Goal: Transaction & Acquisition: Download file/media

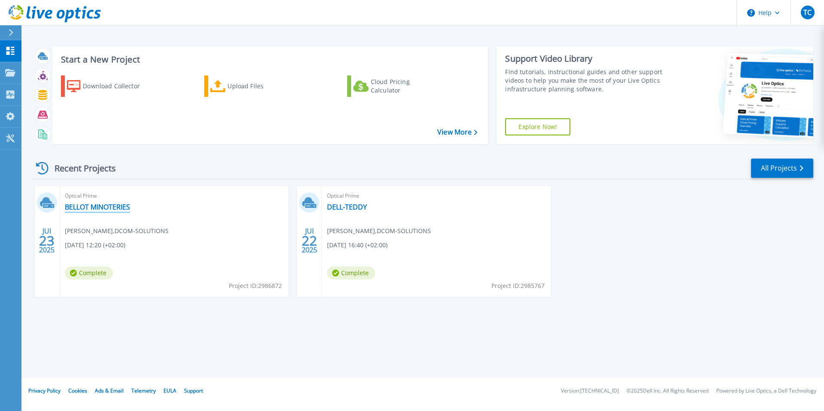
click at [107, 207] on link "BELLOT MINOTERIES" at bounding box center [97, 207] width 65 height 9
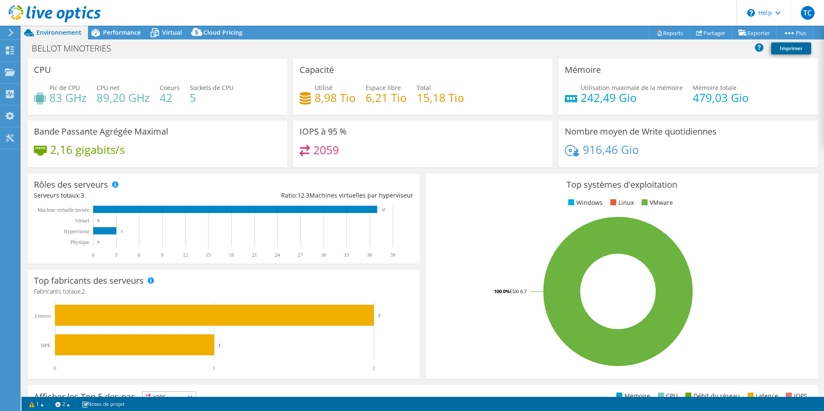
click at [786, 45] on link "Imprimer" at bounding box center [791, 48] width 40 height 12
select select "USD"
click at [9, 73] on use at bounding box center [10, 71] width 10 height 7
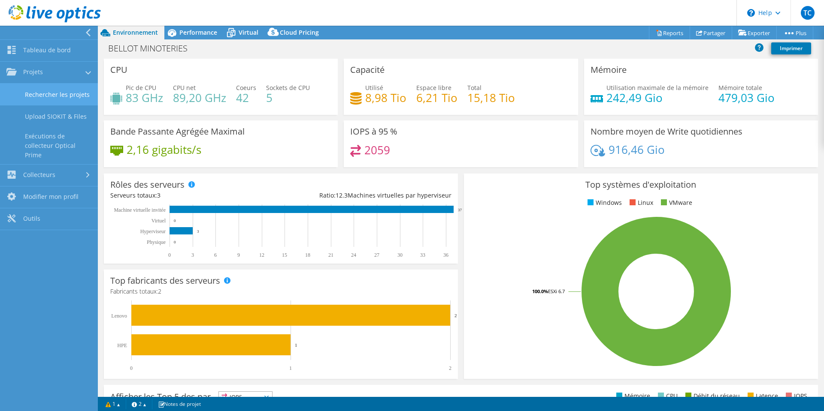
click at [54, 92] on link "Rechercher les projets" at bounding box center [49, 95] width 98 height 22
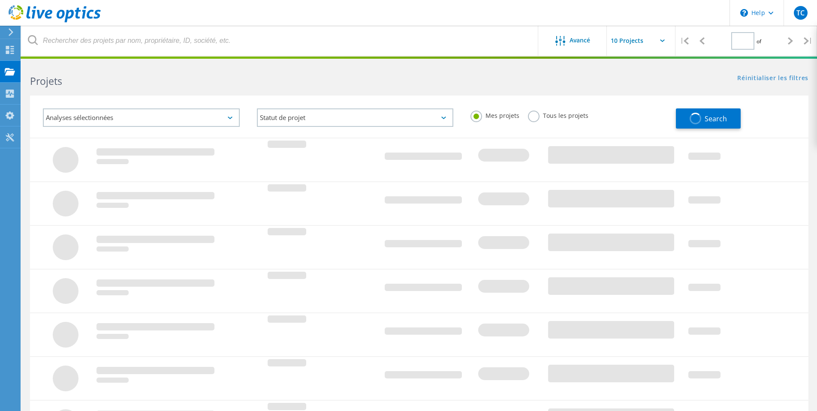
type input "1"
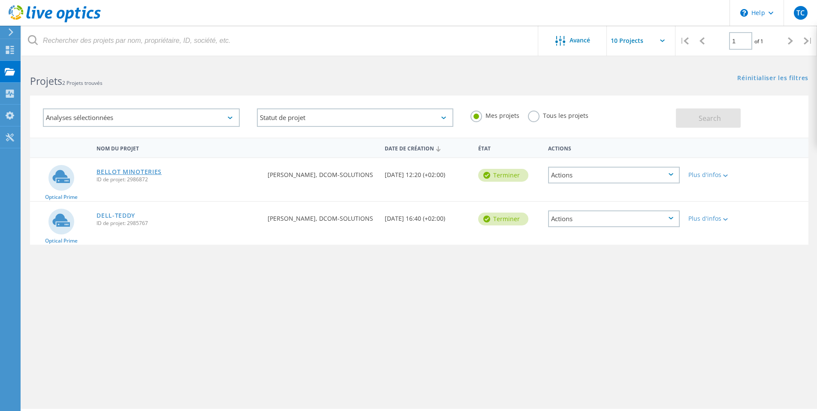
click at [114, 170] on link "BELLOT MINOTERIES" at bounding box center [129, 172] width 65 height 6
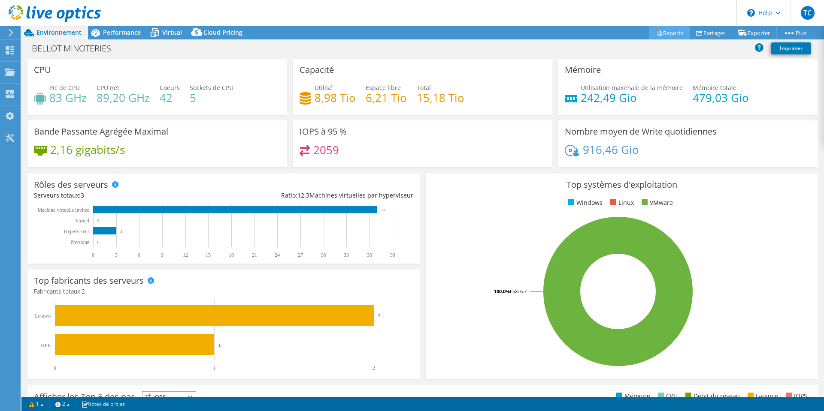
click at [656, 33] on link "Reports" at bounding box center [669, 32] width 41 height 13
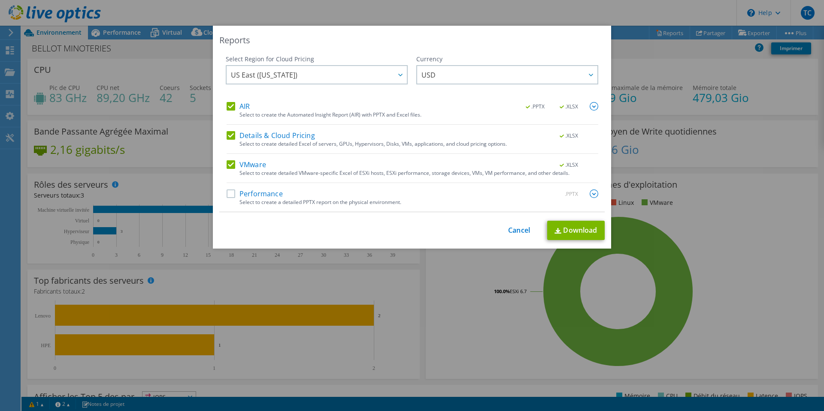
click at [227, 201] on div "Performance .PPTX Select to create a detailed PPTX report on the physical envir…" at bounding box center [413, 201] width 372 height 22
click at [227, 196] on label "Performance" at bounding box center [255, 194] width 56 height 9
click at [0, 0] on input "Performance" at bounding box center [0, 0] width 0 height 0
click at [230, 169] on label "VMware" at bounding box center [246, 164] width 39 height 9
click at [0, 0] on input "VMware" at bounding box center [0, 0] width 0 height 0
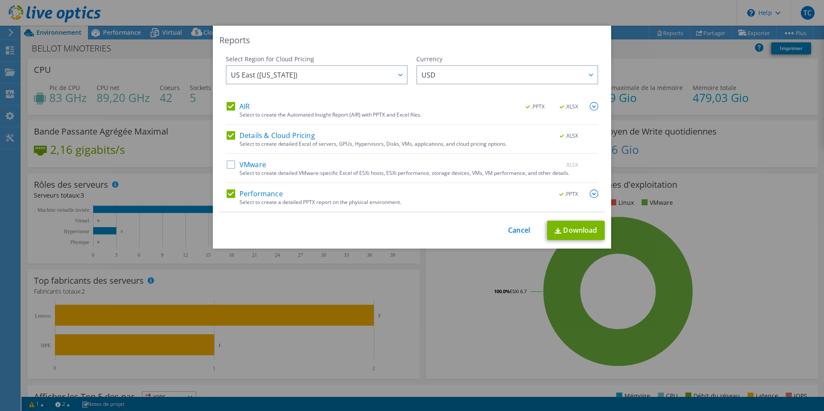
click at [228, 136] on label "Details & Cloud Pricing" at bounding box center [271, 135] width 88 height 9
click at [0, 0] on input "Details & Cloud Pricing" at bounding box center [0, 0] width 0 height 0
click at [279, 77] on span "US East ([US_STATE])" at bounding box center [264, 76] width 67 height 13
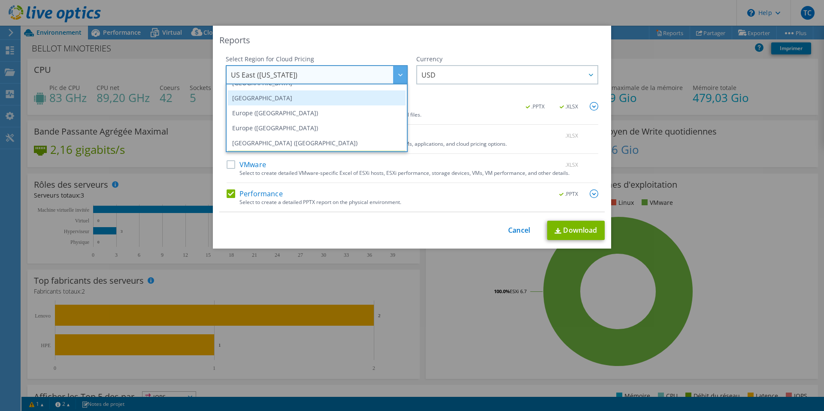
scroll to position [73, 0]
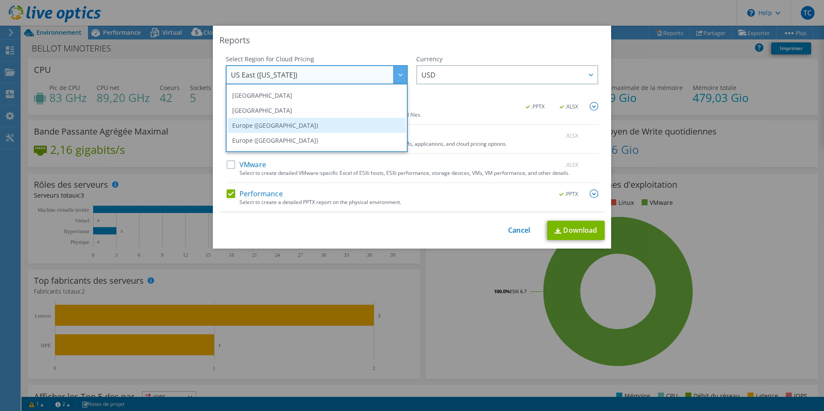
click at [260, 123] on li "Europe ([GEOGRAPHIC_DATA])" at bounding box center [317, 125] width 178 height 15
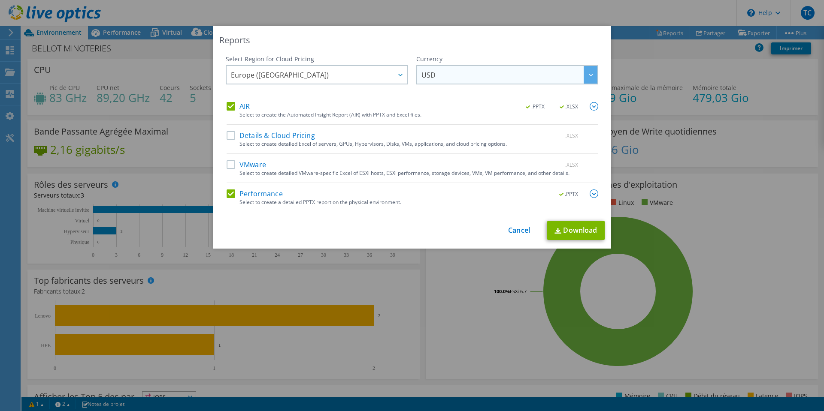
click at [535, 74] on span "USD" at bounding box center [509, 75] width 176 height 18
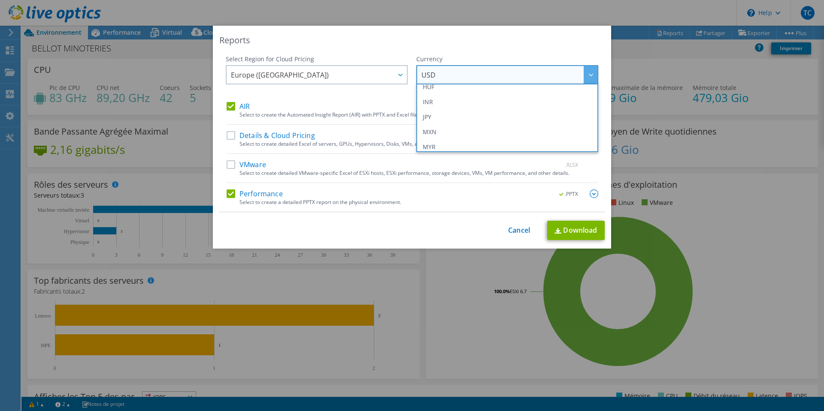
scroll to position [86, 0]
click at [442, 127] on li "EUR" at bounding box center [507, 127] width 178 height 15
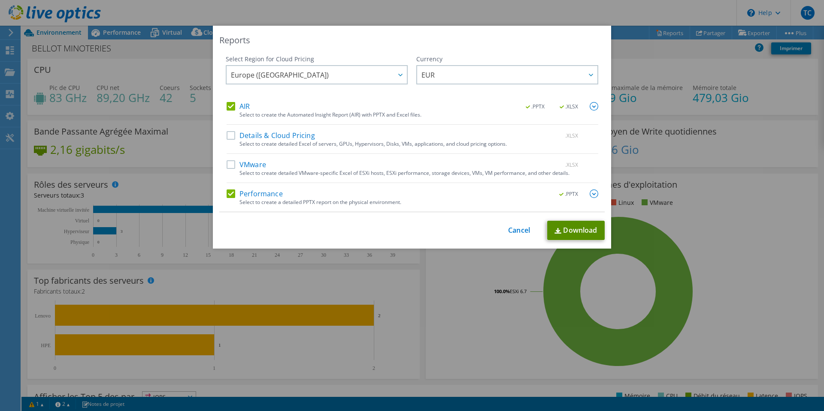
click at [572, 229] on link "Download" at bounding box center [575, 230] width 57 height 19
click at [160, 182] on div "Reports Select Region for Cloud Pricing Asia Pacific (Hong Kong) Asia Pacific (…" at bounding box center [412, 206] width 824 height 360
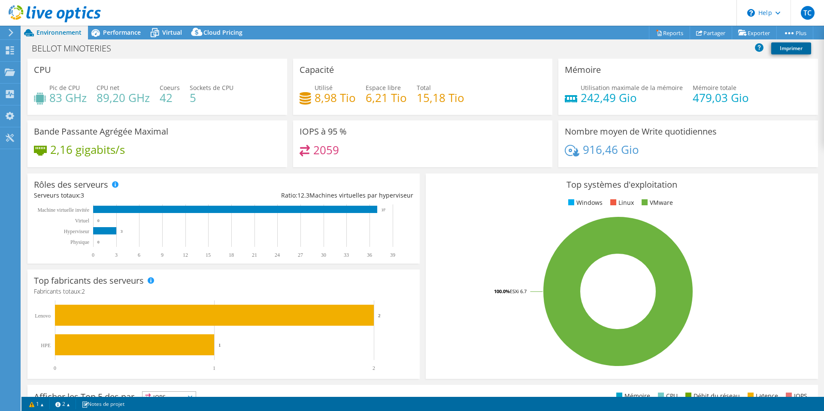
click at [788, 49] on link "Imprimer" at bounding box center [791, 48] width 40 height 12
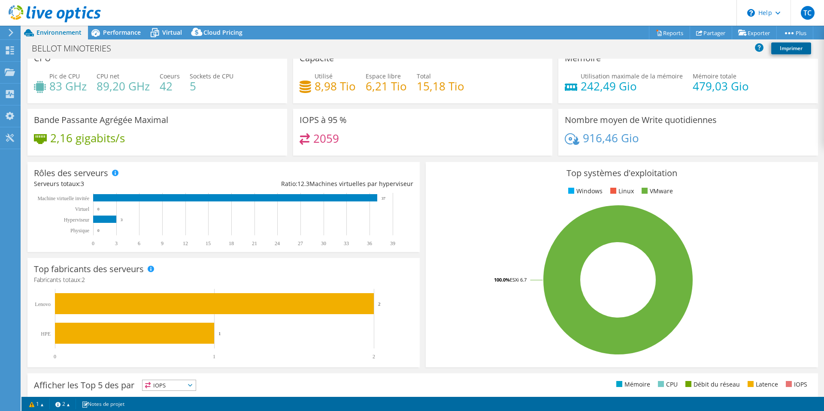
scroll to position [0, 0]
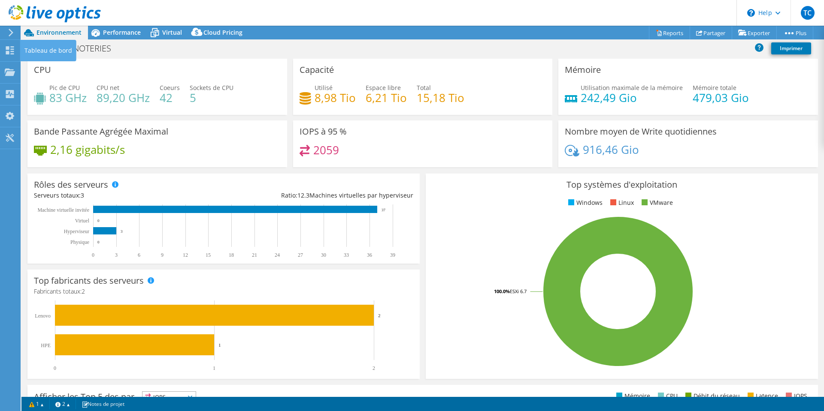
click at [21, 48] on div "Tableau de bord" at bounding box center [48, 50] width 56 height 21
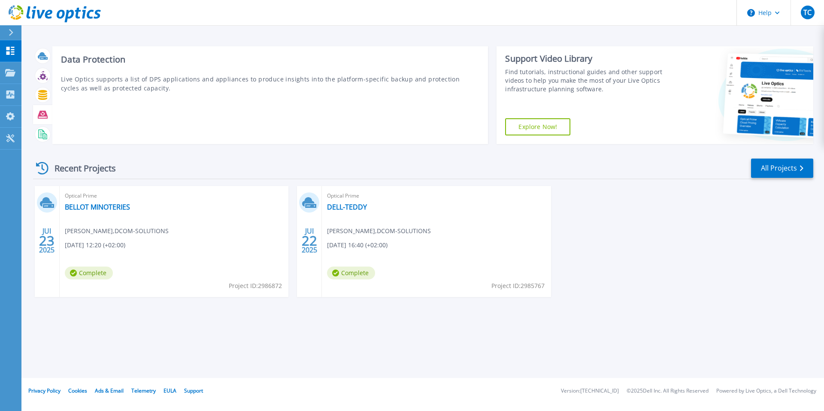
click at [43, 114] on icon at bounding box center [43, 115] width 10 height 8
click at [42, 135] on icon at bounding box center [43, 135] width 10 height 10
click at [44, 81] on div at bounding box center [42, 75] width 15 height 15
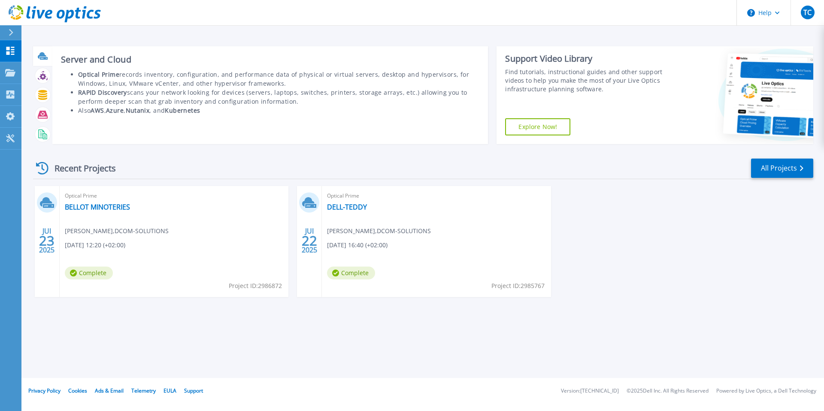
click at [45, 54] on icon at bounding box center [43, 56] width 10 height 10
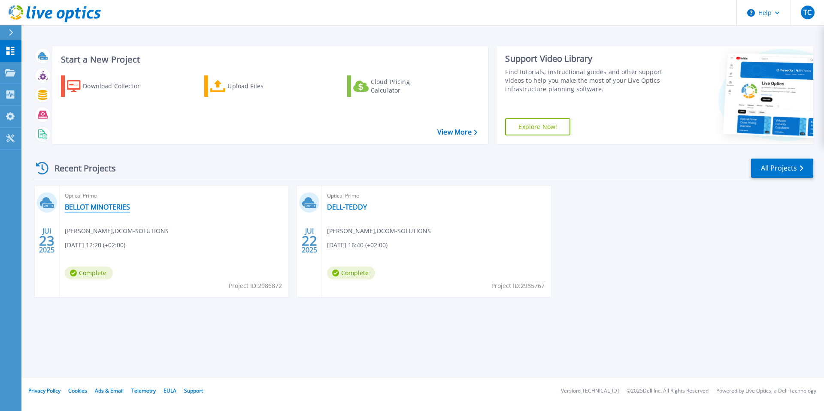
click at [100, 209] on link "BELLOT MINOTERIES" at bounding box center [97, 207] width 65 height 9
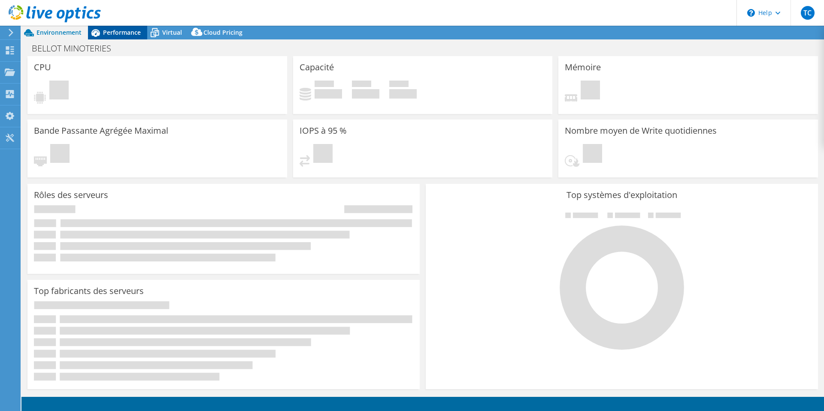
select select "EUFrankfurt"
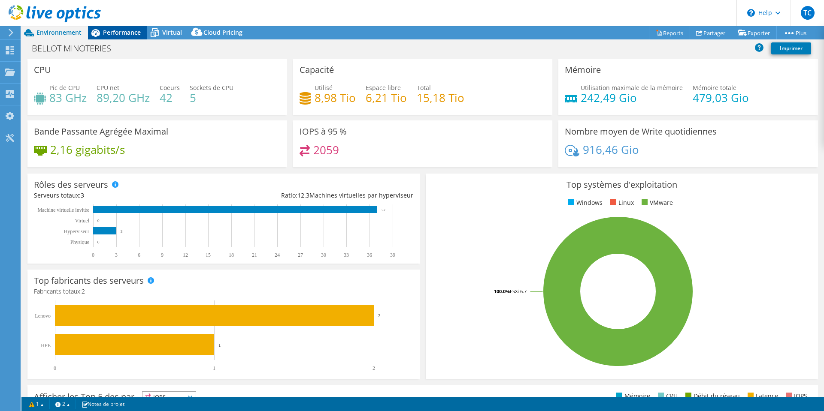
click at [130, 32] on span "Performance" at bounding box center [122, 32] width 38 height 8
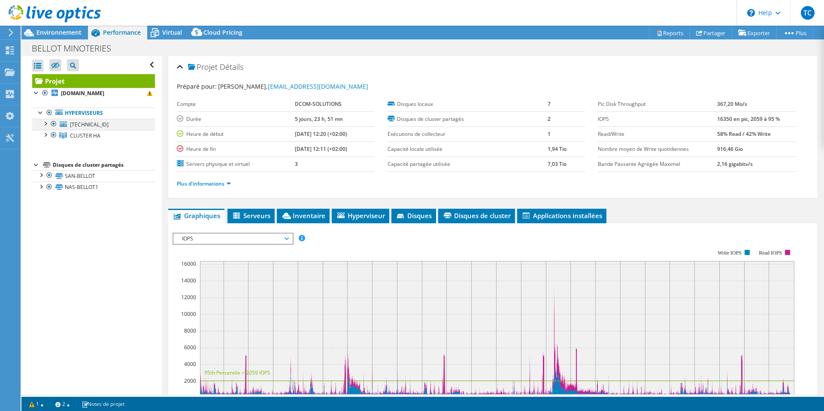
click at [45, 123] on div at bounding box center [45, 123] width 9 height 9
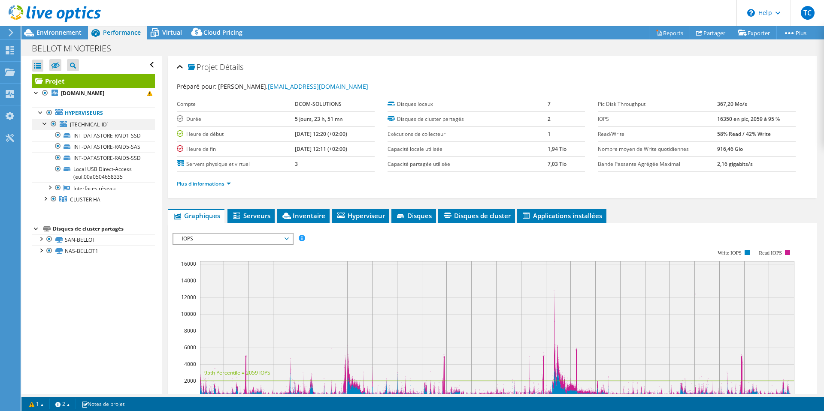
click at [54, 123] on div at bounding box center [53, 124] width 9 height 10
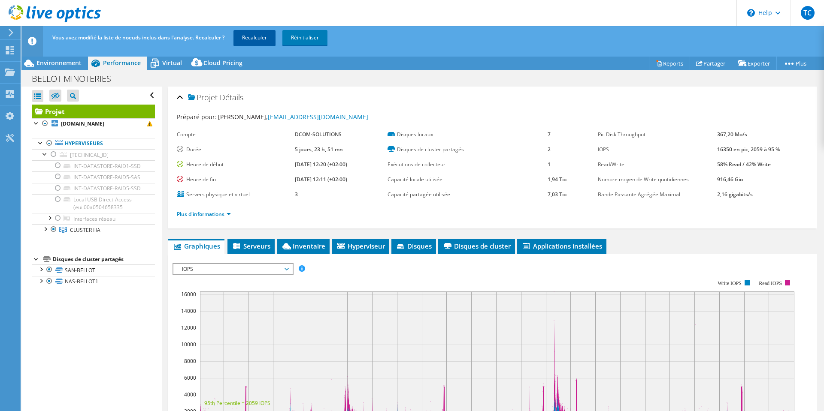
click at [259, 36] on link "Recalculer" at bounding box center [254, 37] width 42 height 15
click at [42, 285] on div at bounding box center [40, 280] width 9 height 9
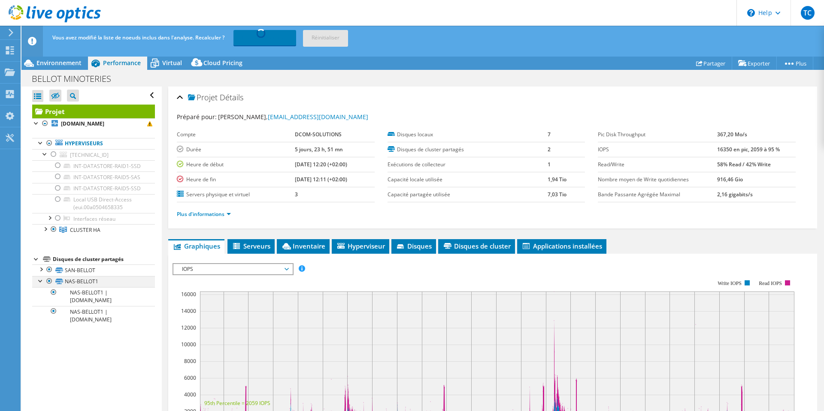
click at [48, 287] on div at bounding box center [49, 281] width 9 height 10
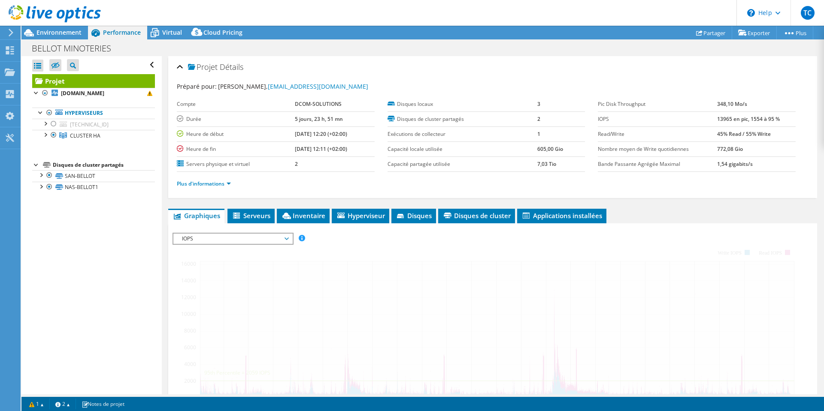
click at [50, 185] on div at bounding box center [49, 187] width 9 height 10
click at [48, 186] on div at bounding box center [49, 187] width 9 height 10
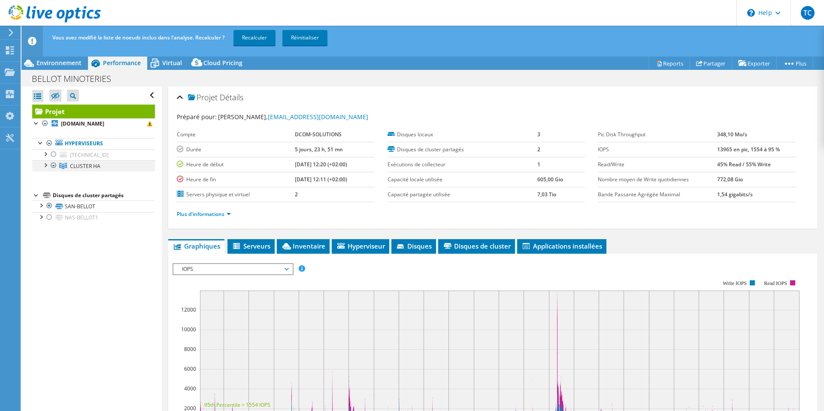
click at [45, 166] on div at bounding box center [45, 164] width 9 height 9
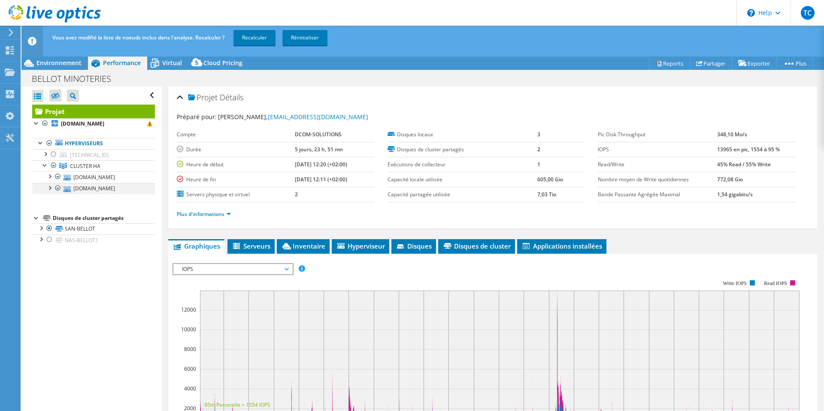
click at [48, 188] on div at bounding box center [49, 187] width 9 height 9
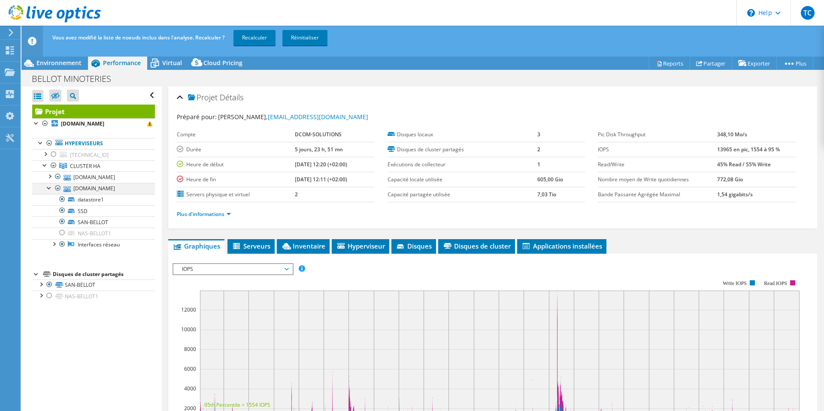
click at [48, 188] on div at bounding box center [49, 187] width 9 height 9
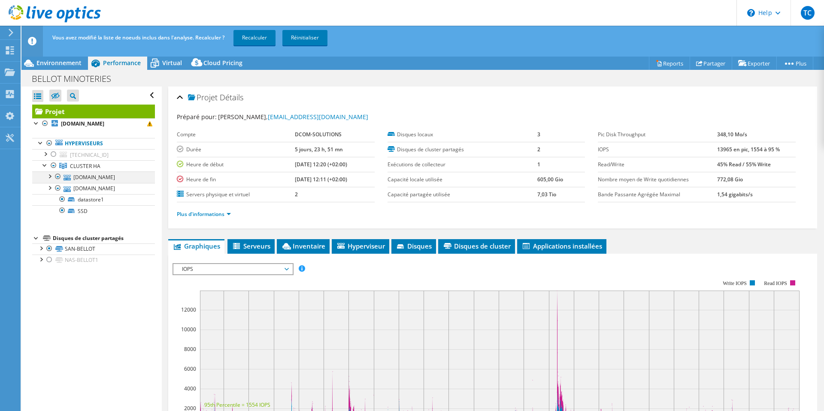
click at [48, 176] on div at bounding box center [49, 176] width 9 height 9
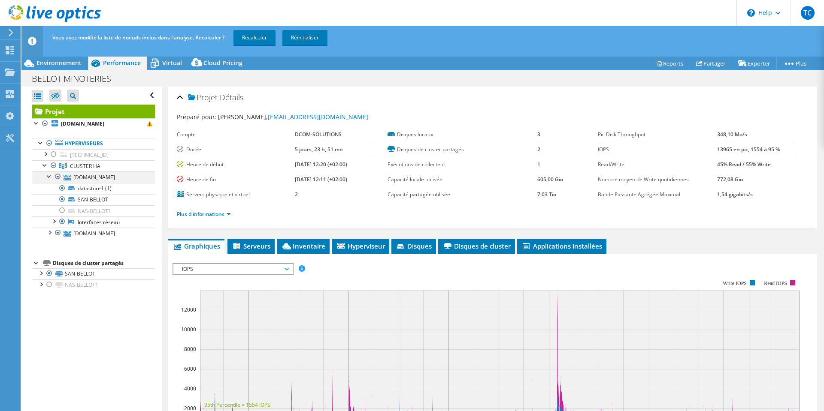
click at [48, 176] on div at bounding box center [49, 176] width 9 height 9
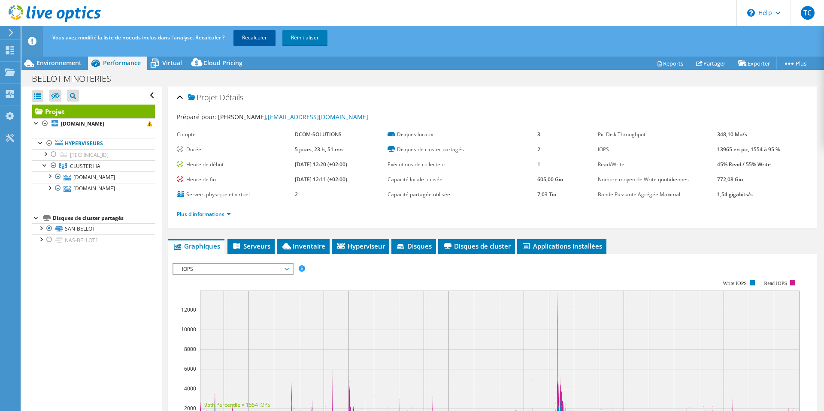
click at [261, 38] on link "Recalculer" at bounding box center [254, 37] width 42 height 15
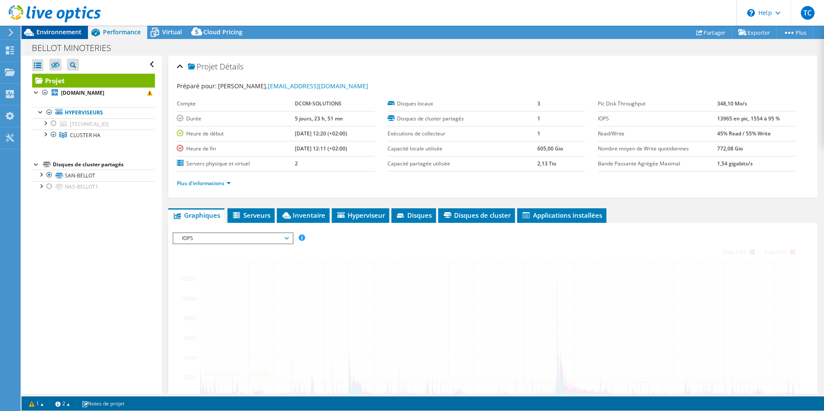
click at [56, 63] on label at bounding box center [55, 65] width 12 height 12
click at [0, 0] on input "checkbox" at bounding box center [0, 0] width 0 height 0
click at [56, 30] on div "Environnement" at bounding box center [54, 32] width 67 height 14
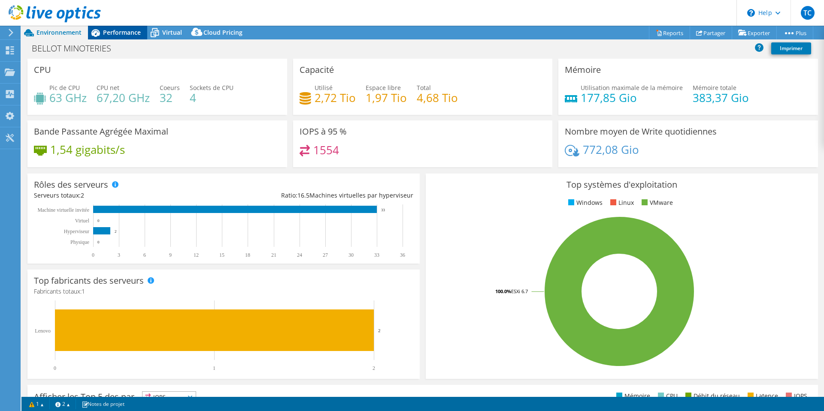
click at [122, 32] on span "Performance" at bounding box center [122, 32] width 38 height 8
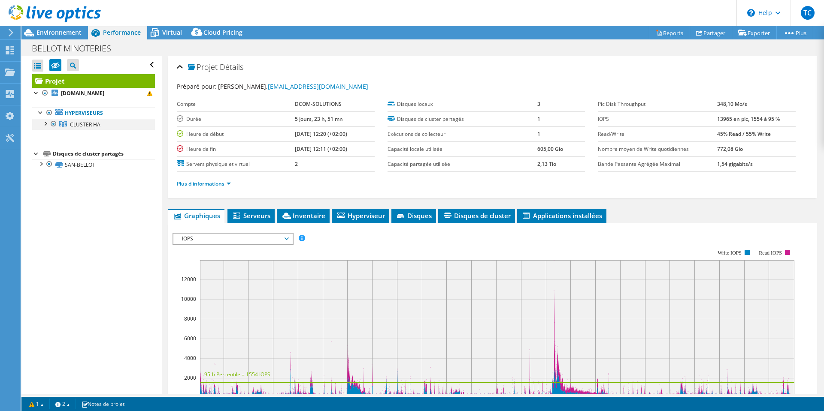
click at [46, 124] on div at bounding box center [45, 123] width 9 height 9
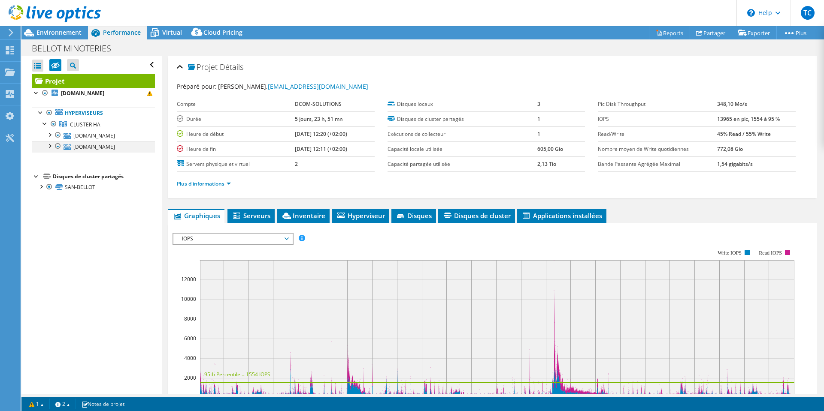
click at [49, 147] on div at bounding box center [49, 145] width 9 height 9
click at [49, 145] on div at bounding box center [49, 145] width 9 height 9
click at [33, 92] on div at bounding box center [36, 92] width 9 height 9
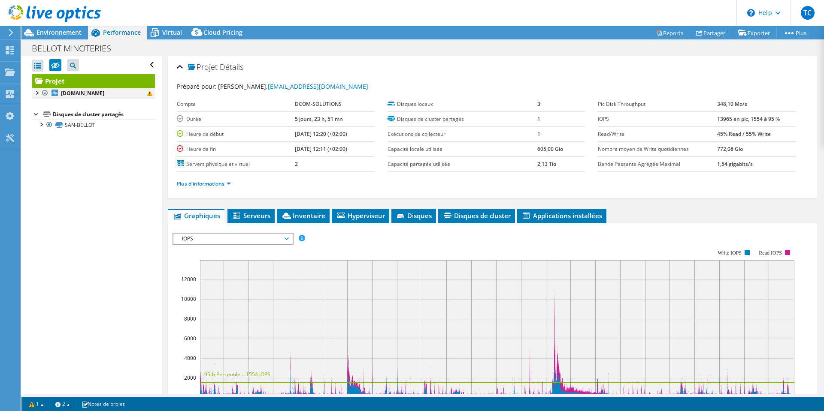
click at [33, 92] on div at bounding box center [36, 92] width 9 height 9
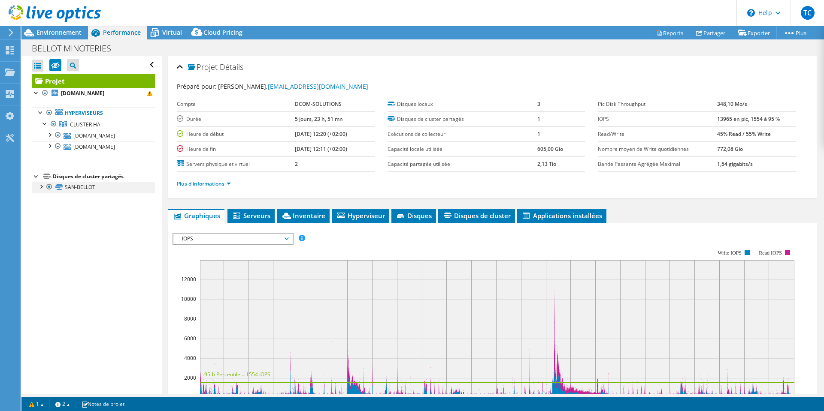
click at [42, 187] on div at bounding box center [40, 186] width 9 height 9
click at [55, 62] on icon at bounding box center [55, 65] width 9 height 6
click at [0, 0] on input "checkbox" at bounding box center [0, 0] width 0 height 0
click at [46, 126] on div at bounding box center [45, 123] width 9 height 9
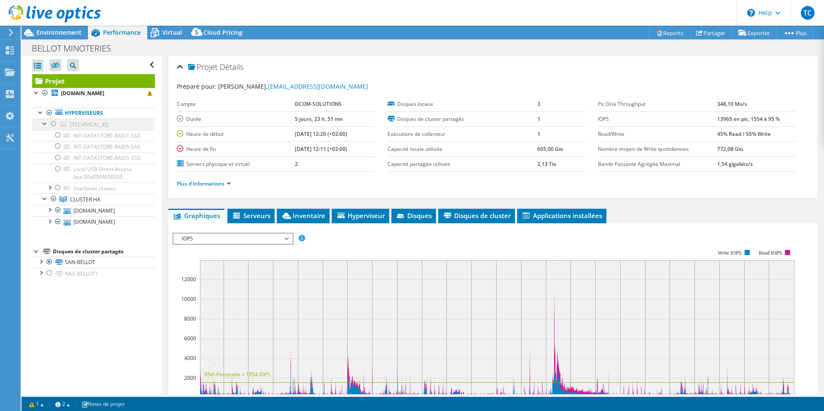
click at [53, 123] on div at bounding box center [53, 124] width 9 height 10
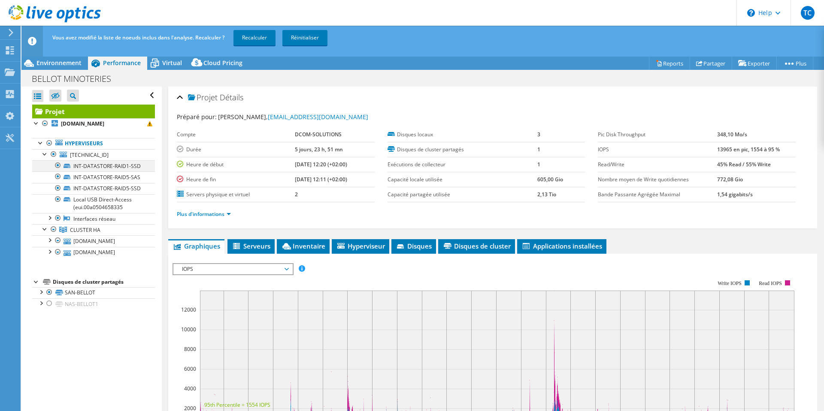
click at [58, 166] on div at bounding box center [58, 165] width 9 height 10
click at [59, 182] on div at bounding box center [58, 177] width 9 height 10
click at [57, 194] on div at bounding box center [58, 188] width 9 height 10
click at [57, 205] on div at bounding box center [58, 199] width 9 height 10
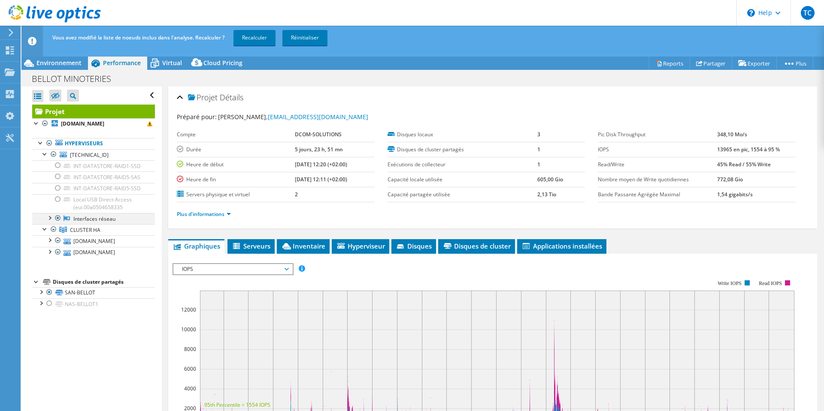
click at [57, 224] on div at bounding box center [58, 218] width 9 height 10
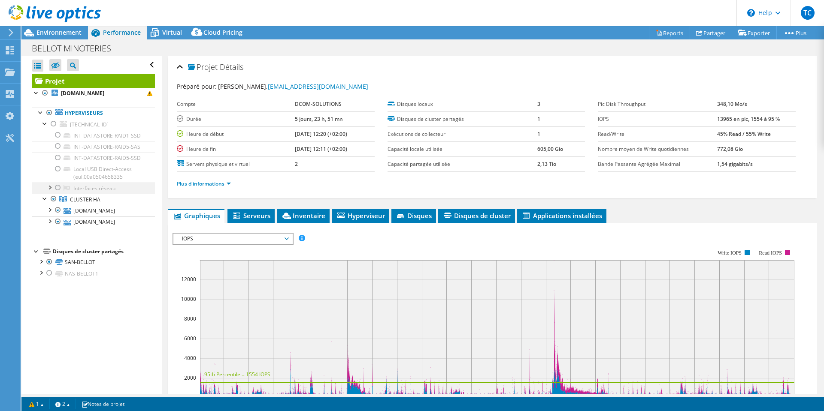
click at [48, 191] on div at bounding box center [49, 187] width 9 height 9
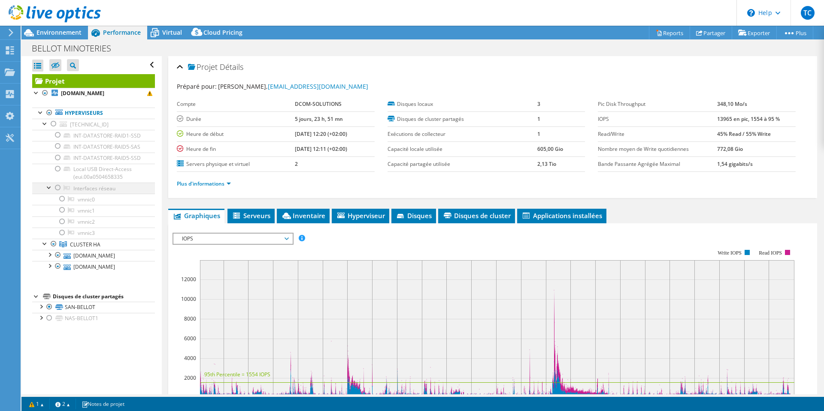
click at [48, 191] on div at bounding box center [49, 187] width 9 height 9
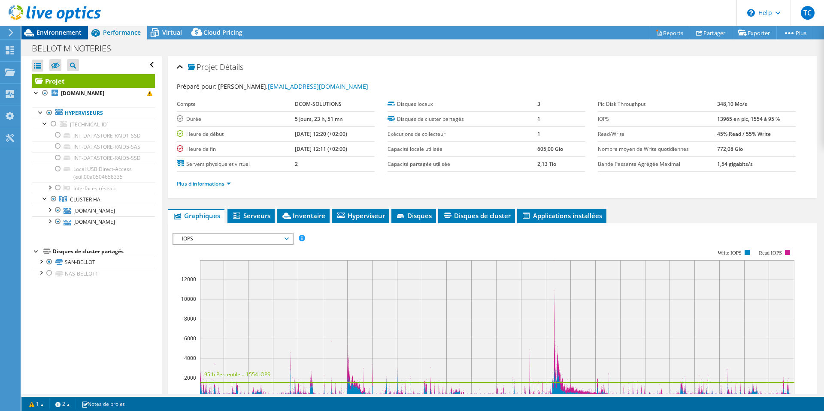
click at [58, 35] on span "Environnement" at bounding box center [58, 32] width 45 height 8
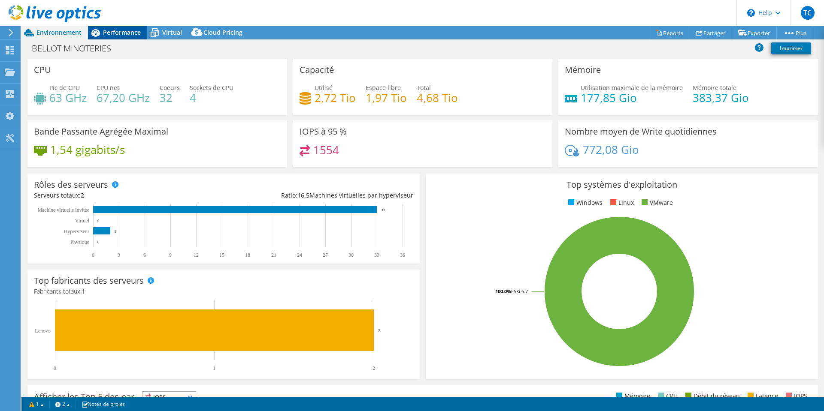
click at [129, 36] on span "Performance" at bounding box center [122, 32] width 38 height 8
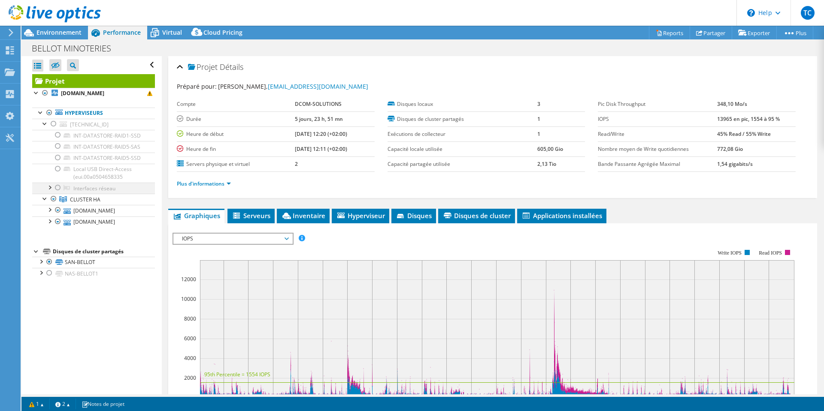
click at [49, 191] on div at bounding box center [49, 187] width 9 height 9
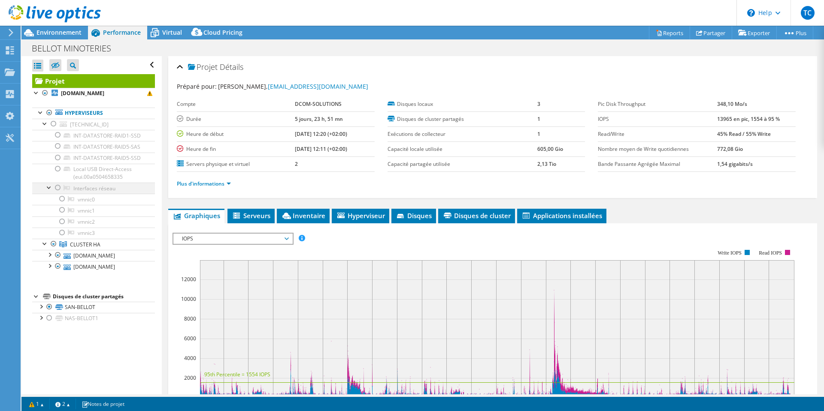
click at [49, 191] on div at bounding box center [49, 187] width 9 height 9
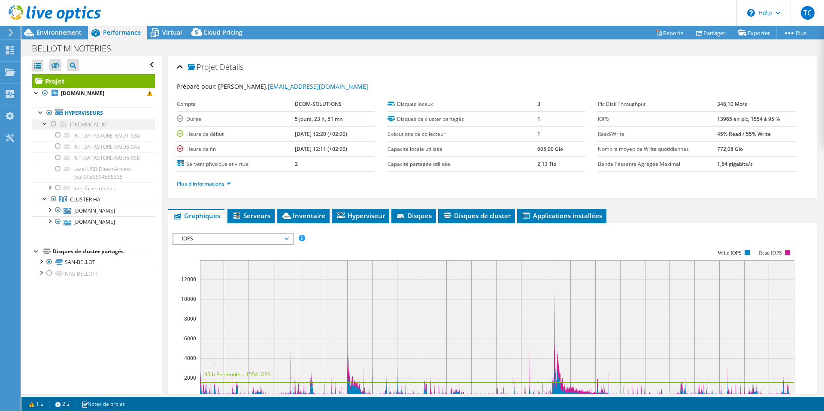
click at [53, 121] on div at bounding box center [53, 124] width 9 height 10
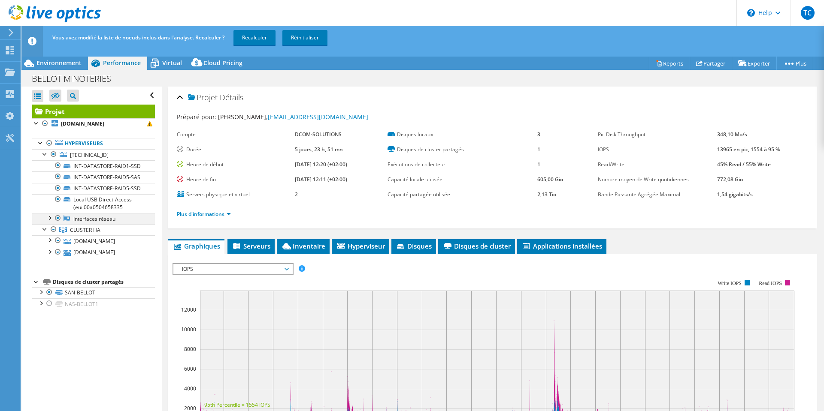
click at [52, 222] on div at bounding box center [49, 217] width 9 height 9
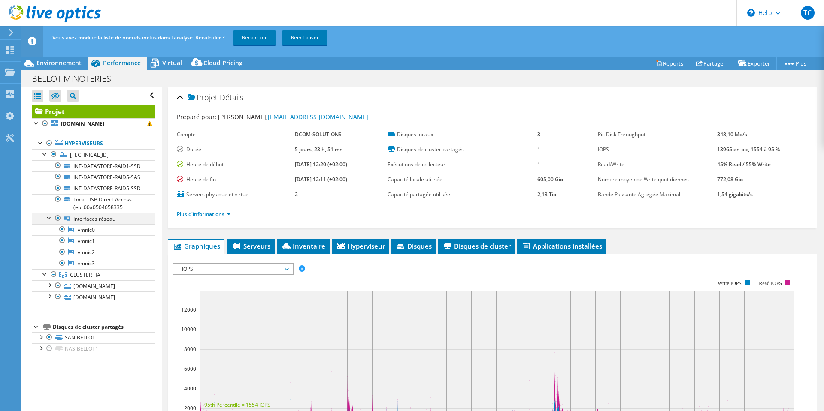
click at [52, 222] on div at bounding box center [49, 217] width 9 height 9
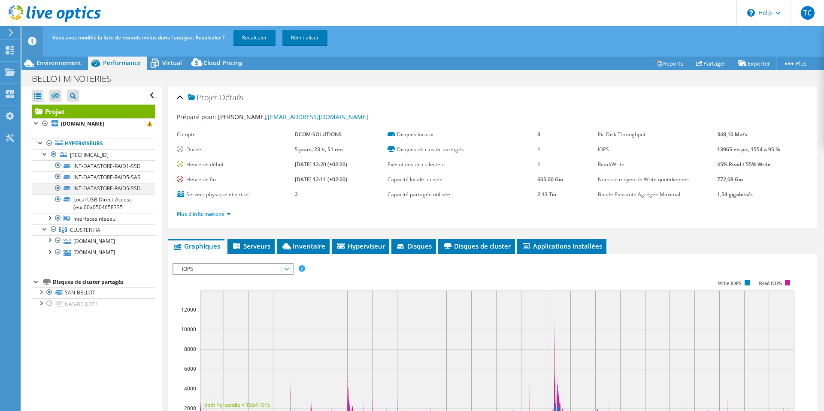
click at [57, 194] on div at bounding box center [58, 188] width 9 height 10
click at [57, 182] on div at bounding box center [58, 177] width 9 height 10
click at [59, 166] on div at bounding box center [58, 165] width 9 height 10
click at [242, 36] on link "Recalculer" at bounding box center [254, 37] width 42 height 15
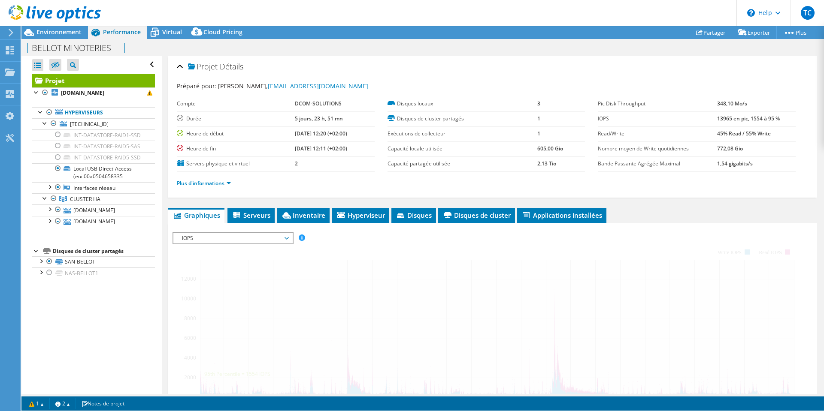
drag, startPoint x: 59, startPoint y: 63, endPoint x: 60, endPoint y: 45, distance: 17.6
click at [60, 45] on div "Actions de projet Actions de projet Reports Partager Exporter vSAN ReadyNode Si…" at bounding box center [422, 218] width 802 height 386
click at [60, 45] on h1 "BELLOT MINOTERIES" at bounding box center [76, 47] width 97 height 9
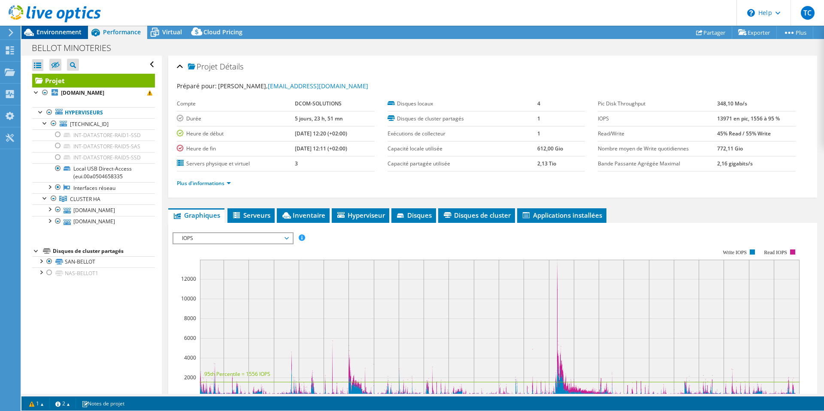
click at [55, 28] on div at bounding box center [50, 14] width 101 height 29
click at [52, 31] on span "Environnement" at bounding box center [58, 32] width 45 height 8
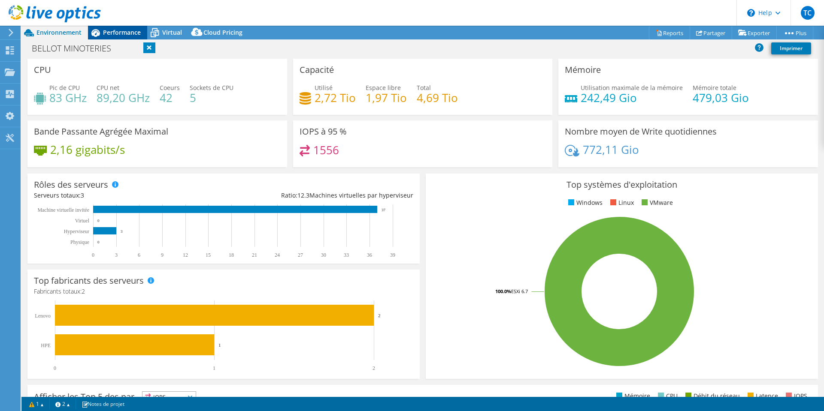
click at [127, 32] on span "Performance" at bounding box center [122, 32] width 38 height 8
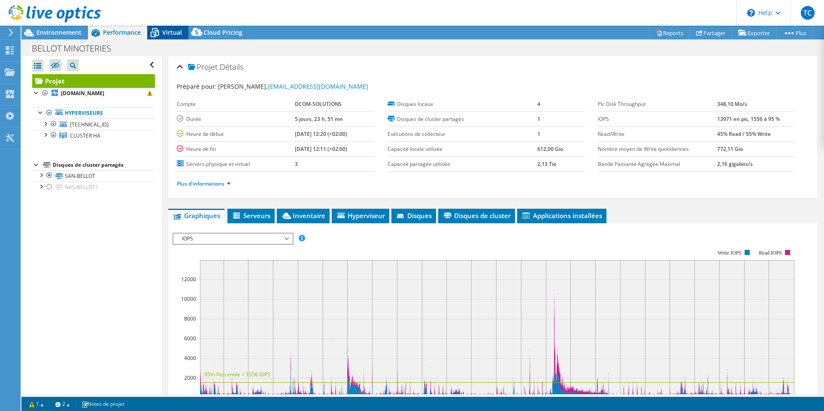
click at [175, 34] on span "Virtual" at bounding box center [172, 32] width 20 height 8
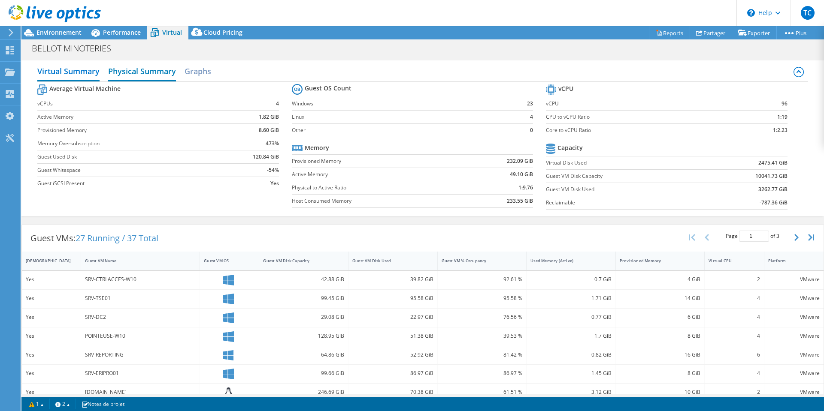
click at [141, 74] on h2 "Physical Summary" at bounding box center [142, 72] width 68 height 19
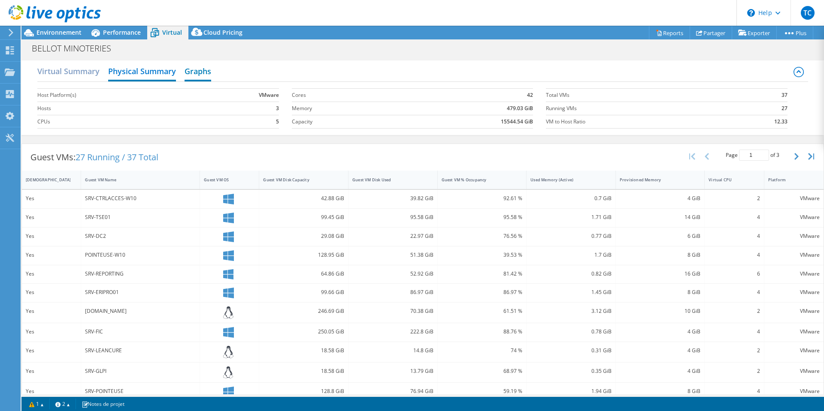
click at [203, 68] on h2 "Graphs" at bounding box center [197, 72] width 27 height 19
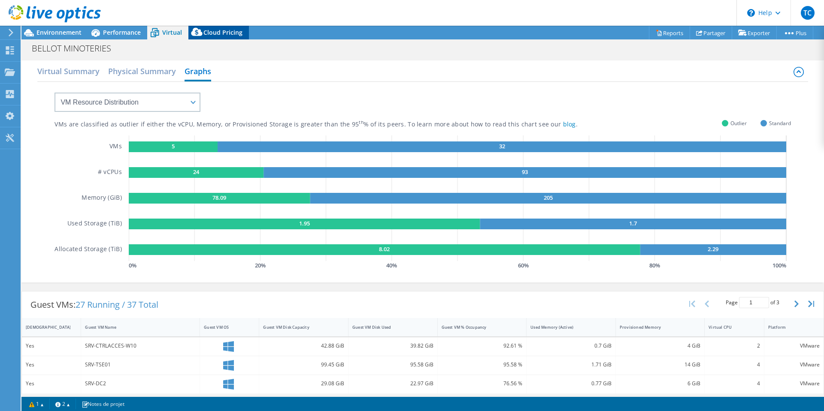
click at [218, 35] on span "Cloud Pricing" at bounding box center [222, 32] width 39 height 8
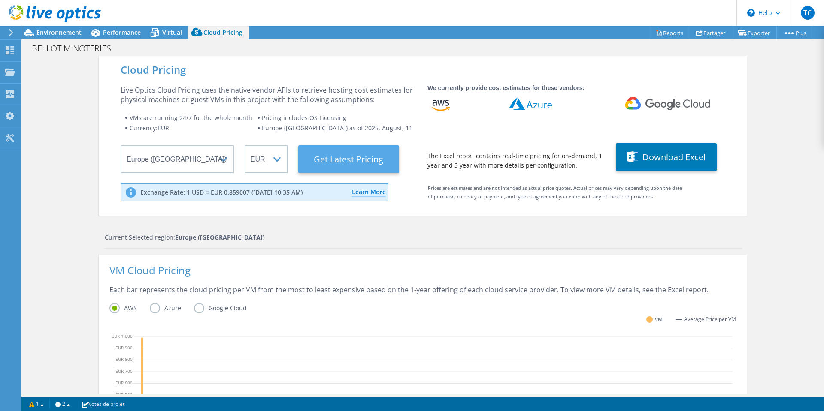
click at [324, 165] on Latest "Get Latest Pricing" at bounding box center [348, 159] width 101 height 28
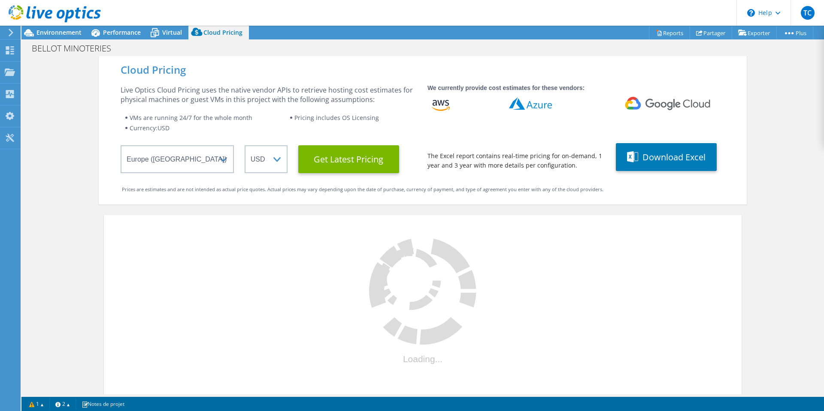
select select "EUR"
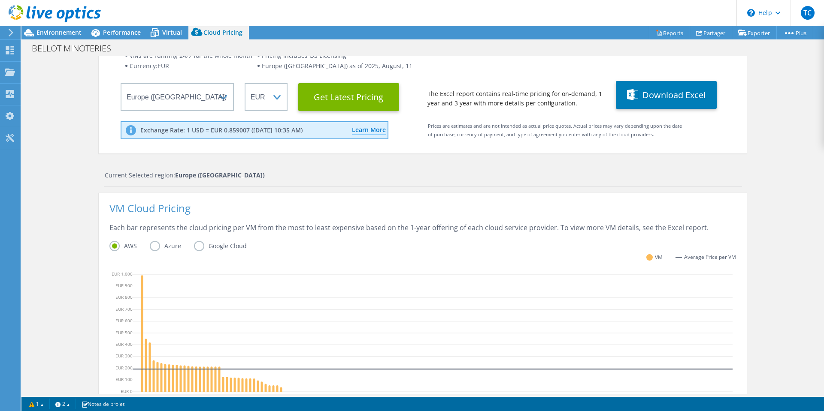
scroll to position [246, 0]
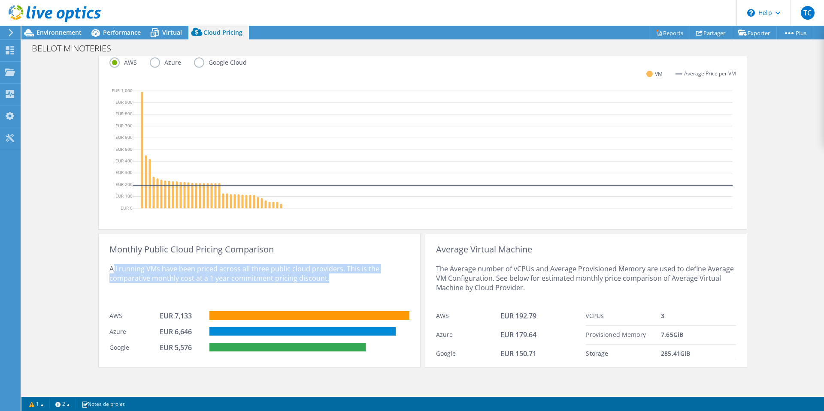
drag, startPoint x: 110, startPoint y: 269, endPoint x: 327, endPoint y: 278, distance: 217.3
click at [327, 278] on div "All running VMs have been priced across all three public cloud providers. This …" at bounding box center [259, 280] width 300 height 53
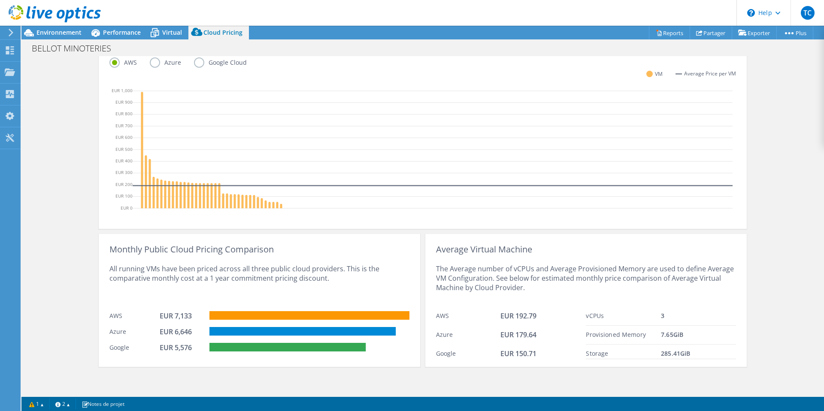
click at [61, 121] on div "Cloud Pricing Live Optics Cloud Pricing uses the native vendor APIs to retrieve…" at bounding box center [422, 102] width 802 height 584
click at [334, 256] on div "All running VMs have been priced across all three public cloud providers. This …" at bounding box center [259, 280] width 300 height 53
click at [32, 32] on icon at bounding box center [28, 32] width 15 height 15
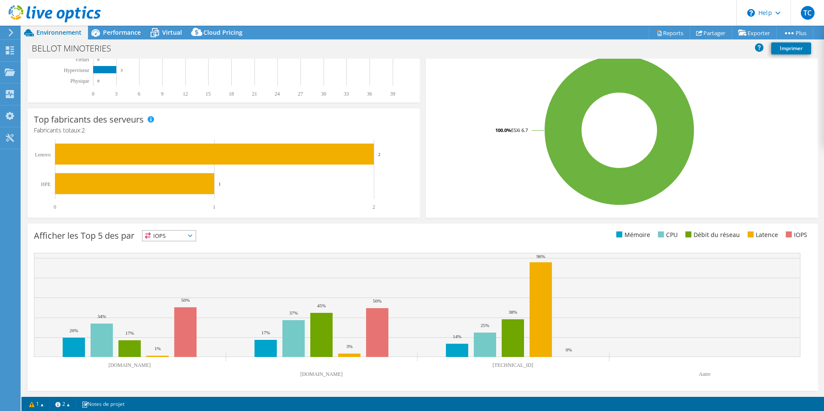
scroll to position [161, 0]
click at [103, 22] on header "TC Utilisateur final Teddy CHEREAU tchereau@dcom-solutions.fr DCOM-SOLUTIONS My…" at bounding box center [412, 13] width 824 height 26
click at [106, 27] on div "Performance" at bounding box center [117, 33] width 59 height 14
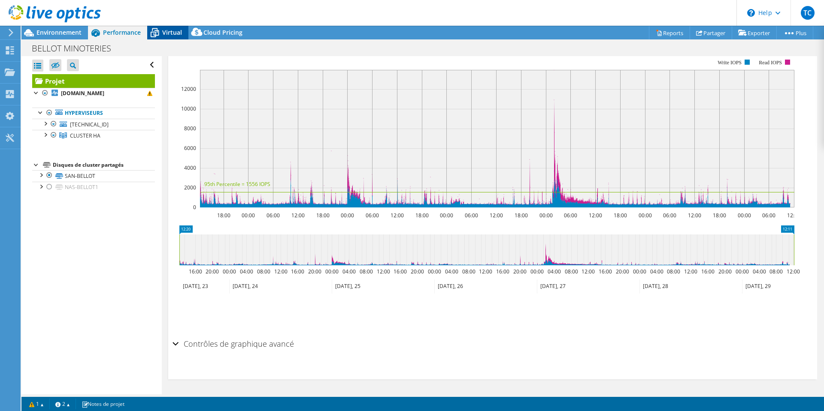
click at [168, 30] on span "Virtual" at bounding box center [172, 32] width 20 height 8
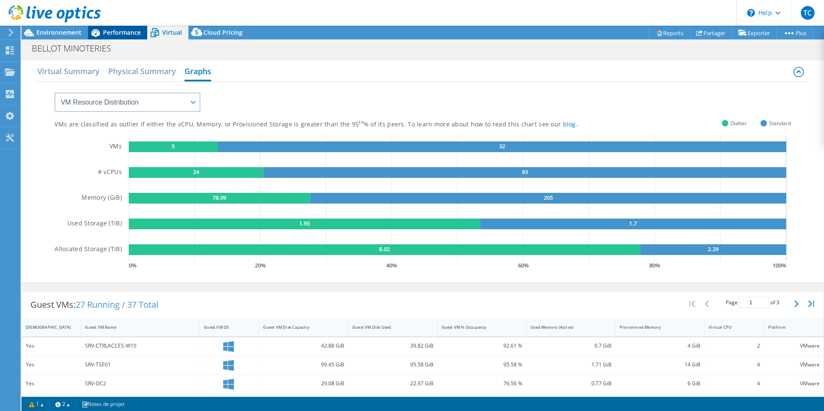
click at [124, 32] on span "Performance" at bounding box center [122, 32] width 38 height 8
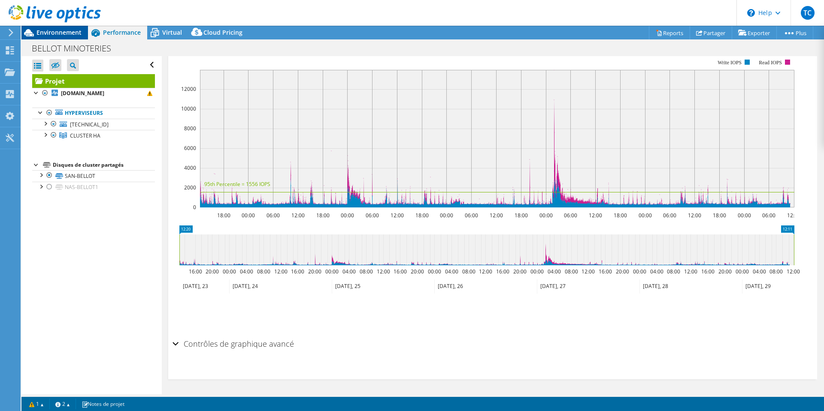
click at [84, 31] on div "Environnement" at bounding box center [54, 33] width 67 height 14
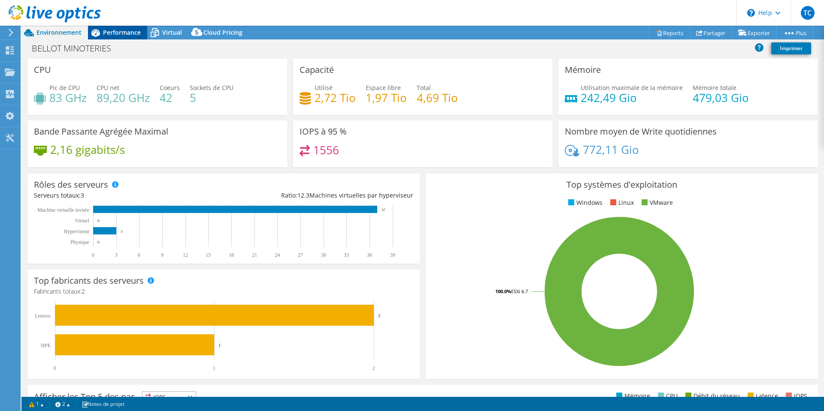
click at [126, 29] on span "Performance" at bounding box center [122, 32] width 38 height 8
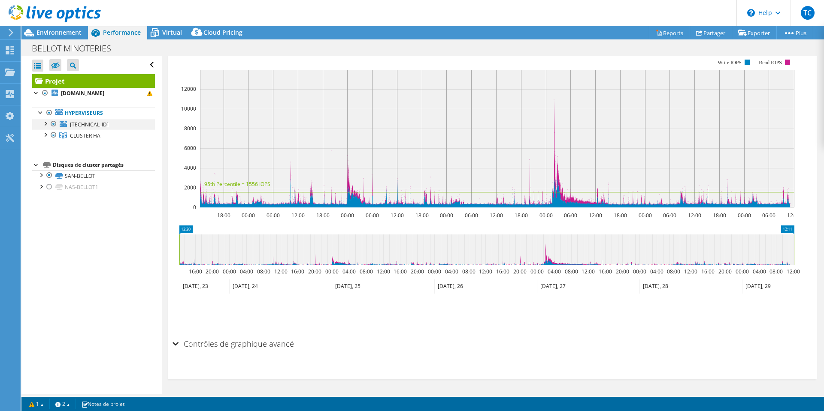
click at [44, 122] on div at bounding box center [45, 123] width 9 height 9
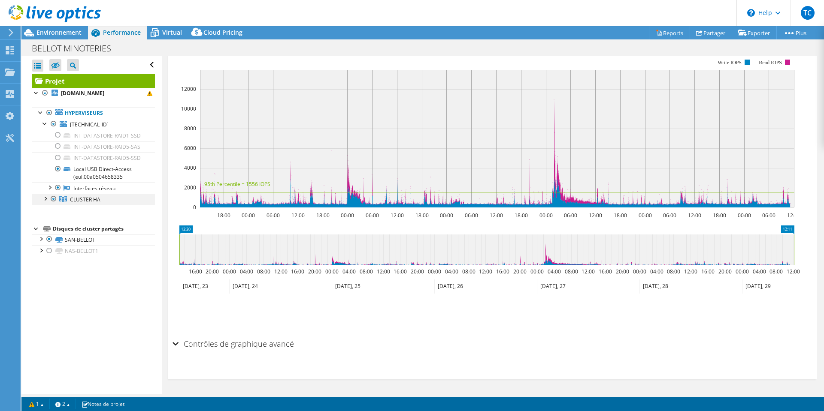
click at [47, 203] on div at bounding box center [45, 198] width 9 height 9
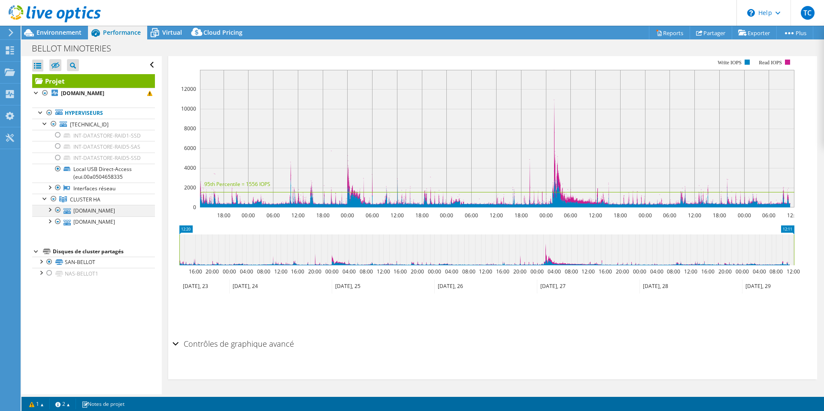
click at [50, 214] on div at bounding box center [49, 209] width 9 height 9
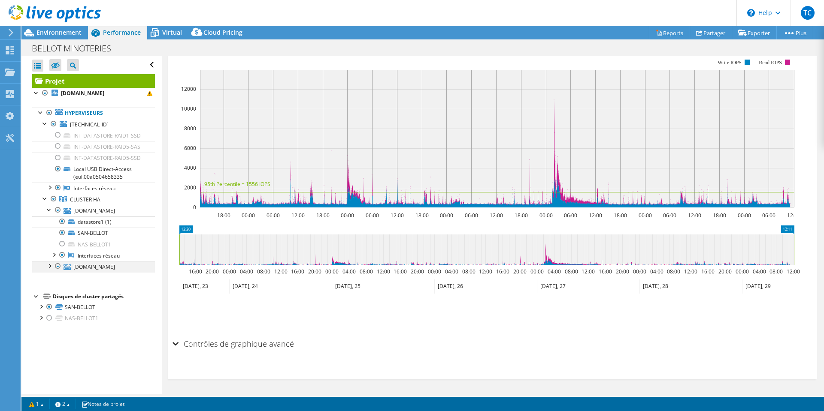
click at [48, 270] on div at bounding box center [49, 265] width 9 height 9
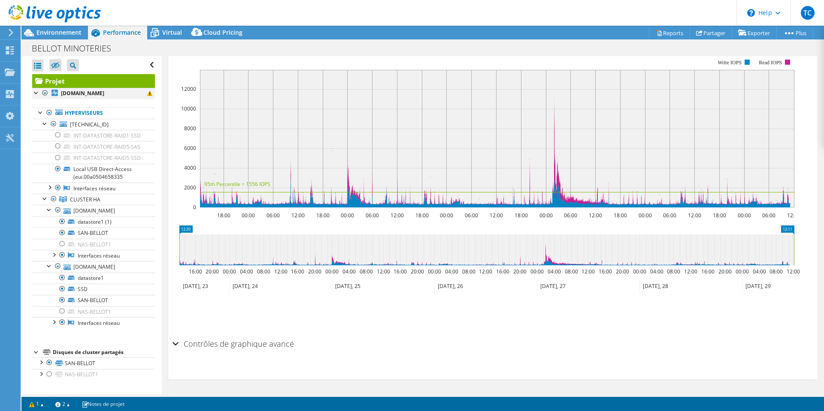
click at [39, 91] on div at bounding box center [36, 92] width 9 height 9
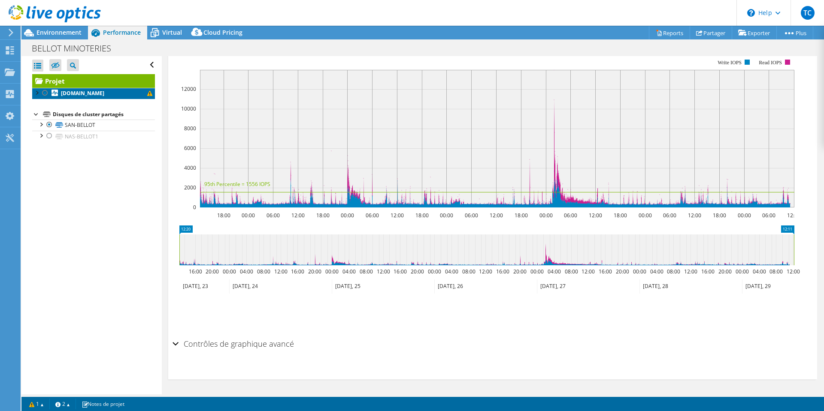
click at [76, 92] on b "[DOMAIN_NAME]" at bounding box center [82, 93] width 43 height 7
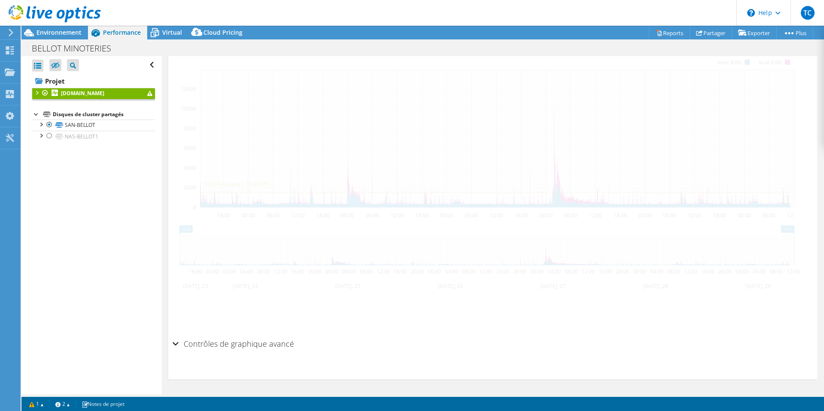
click at [37, 93] on div at bounding box center [36, 92] width 9 height 9
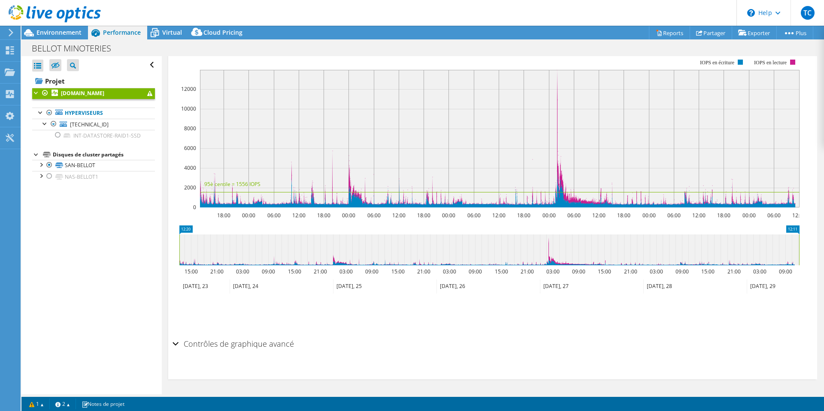
scroll to position [181, 0]
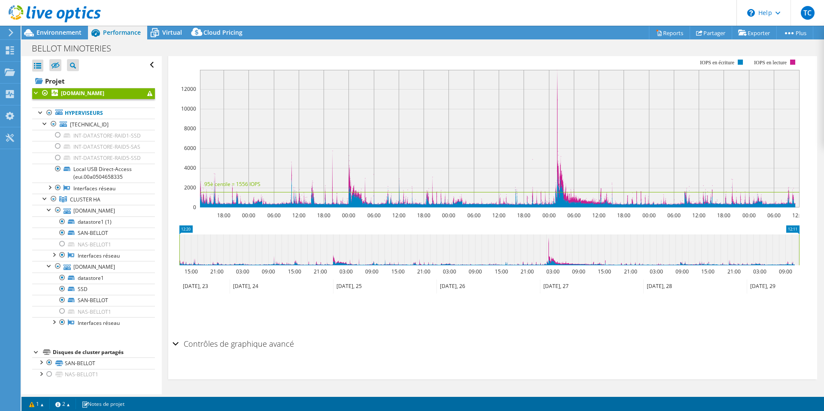
click at [36, 92] on div at bounding box center [36, 92] width 9 height 9
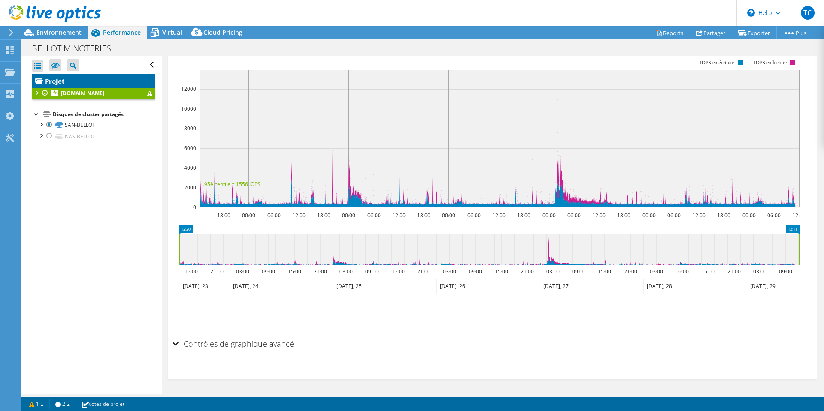
click at [61, 79] on link "Projet" at bounding box center [93, 81] width 123 height 14
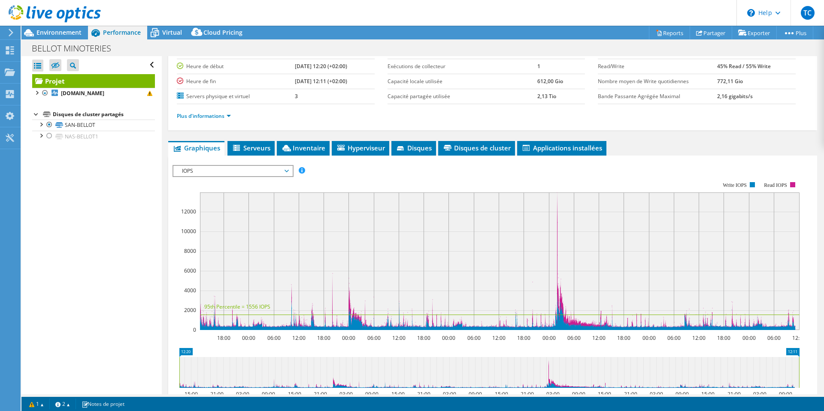
scroll to position [0, 0]
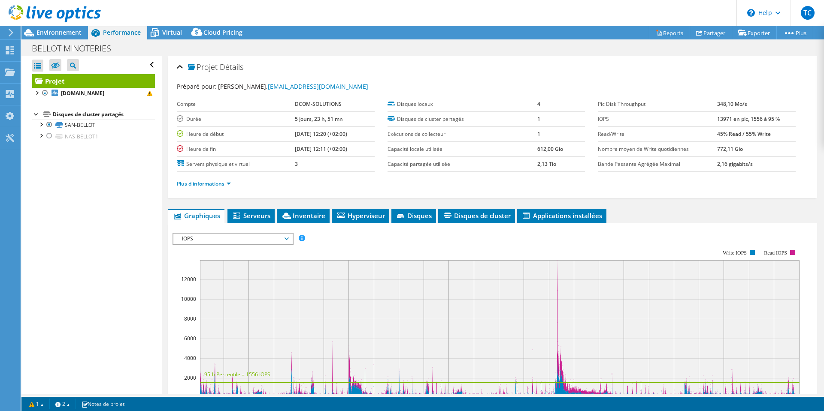
click at [233, 244] on div "IOPS IOPS Débit de disque Taille IO Latence Longueur de file d'attente Pourcent…" at bounding box center [232, 239] width 121 height 12
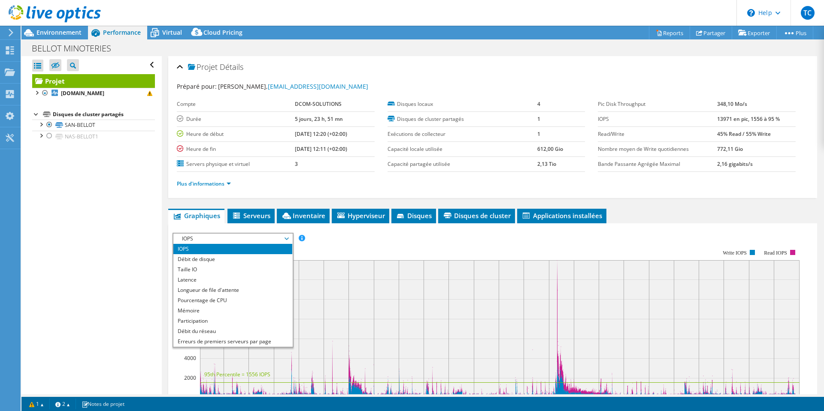
select select "EUFrankfurt"
select select "EUR"
click at [222, 312] on li "Mémoire" at bounding box center [232, 311] width 119 height 10
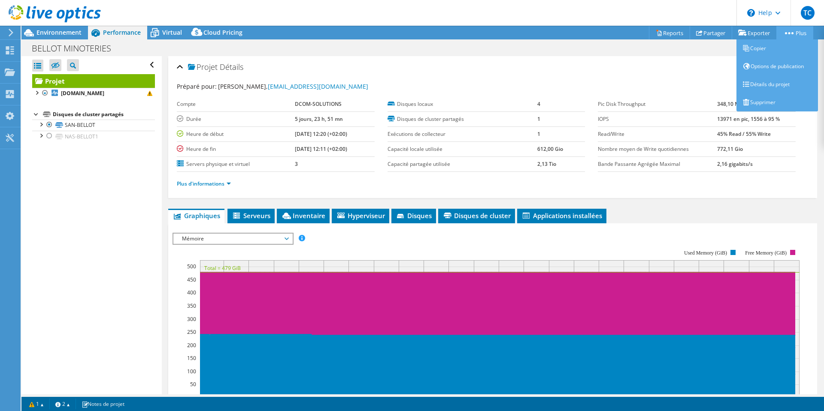
click at [786, 35] on link "Plus" at bounding box center [794, 32] width 37 height 13
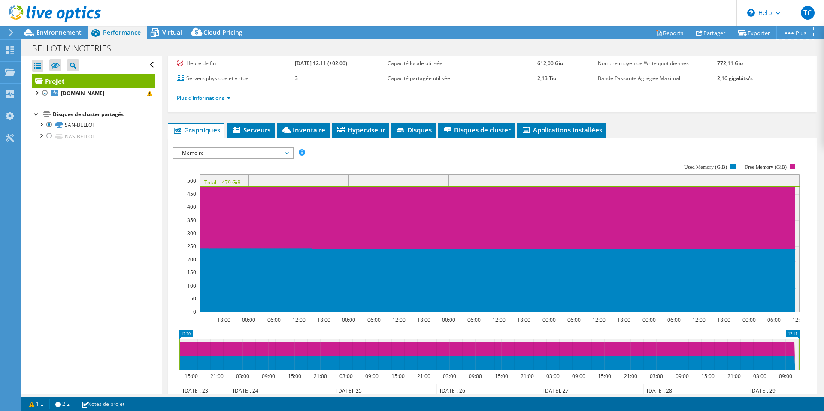
scroll to position [191, 0]
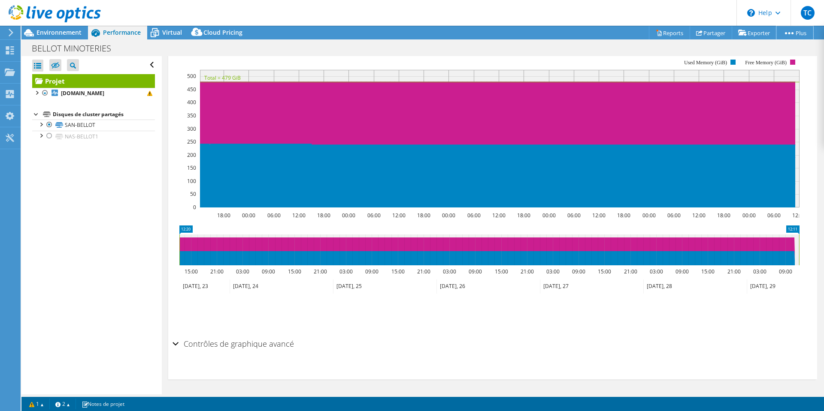
drag, startPoint x: 180, startPoint y: 236, endPoint x: 73, endPoint y: 237, distance: 106.4
click at [73, 237] on div "Ouvrir tout Fermer tout Masquer les nœuds exclus Filtre de l'arborescence des p…" at bounding box center [422, 225] width 802 height 339
click at [351, 257] on icon at bounding box center [489, 250] width 620 height 31
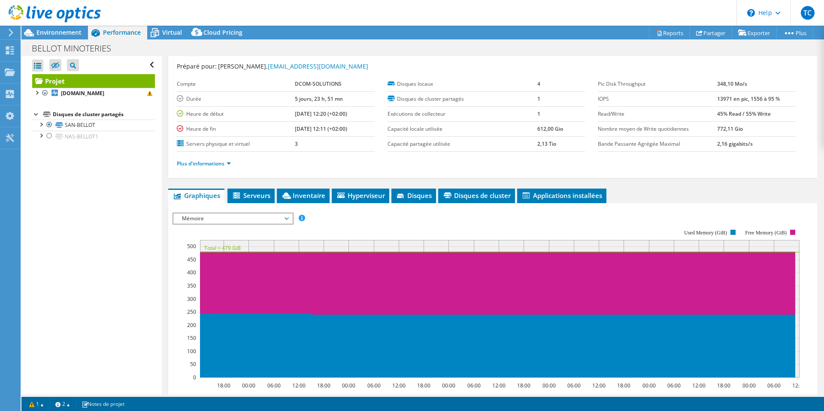
scroll to position [0, 0]
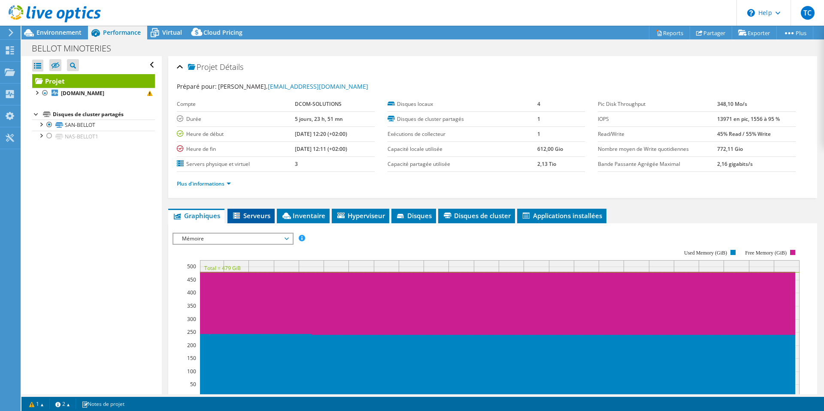
click at [251, 213] on span "Serveurs" at bounding box center [251, 216] width 39 height 9
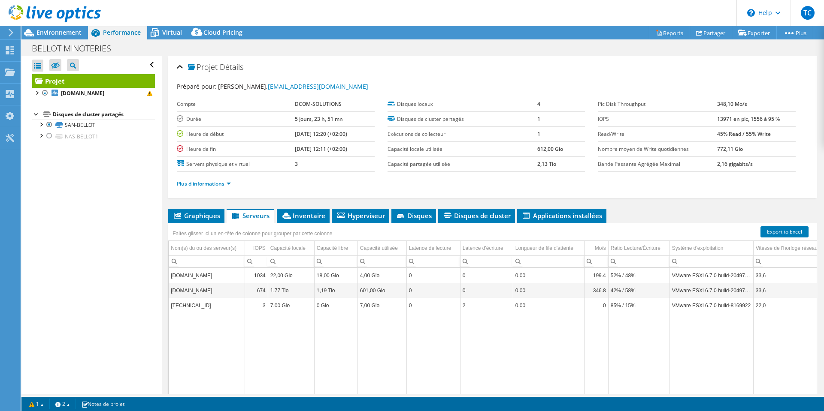
click at [190, 274] on td "[DOMAIN_NAME]" at bounding box center [207, 275] width 76 height 15
click at [666, 279] on td "52% / 48%" at bounding box center [638, 275] width 61 height 15
click at [292, 218] on span "Inventaire" at bounding box center [303, 216] width 44 height 9
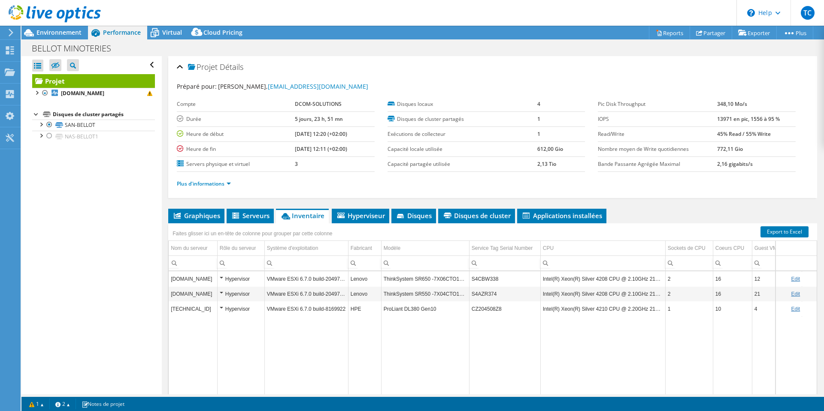
click at [395, 277] on td "ThinkSystem SR650 -7X06CTO1WW-" at bounding box center [425, 279] width 88 height 15
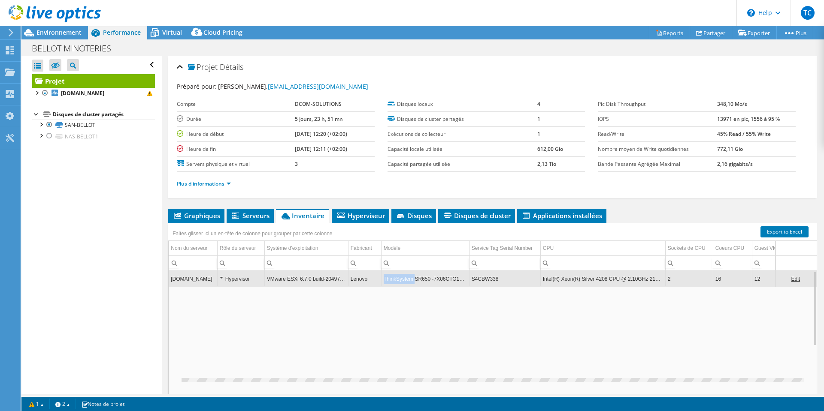
click at [395, 277] on td "ThinkSystem SR650 -7X06CTO1WW-" at bounding box center [425, 279] width 88 height 15
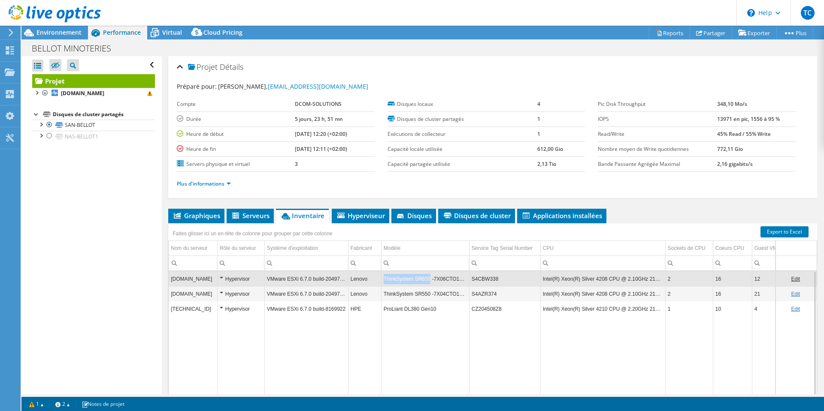
drag, startPoint x: 381, startPoint y: 279, endPoint x: 427, endPoint y: 284, distance: 45.7
click at [427, 284] on td "ThinkSystem SR650 -7X06CTO1WW-" at bounding box center [425, 279] width 88 height 15
copy td "ThinkSystem SR650"
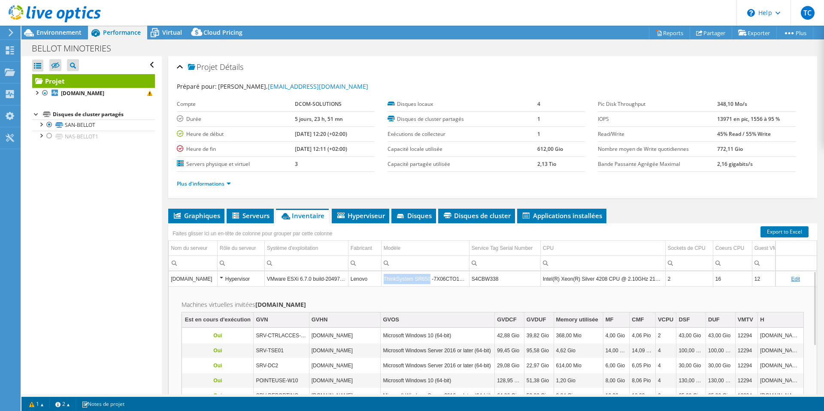
copy td "ThinkSystem SR650"
drag, startPoint x: 427, startPoint y: 280, endPoint x: 382, endPoint y: 281, distance: 45.1
click at [382, 281] on td "ThinkSystem SR650 -7X06CTO1WW-" at bounding box center [425, 279] width 88 height 15
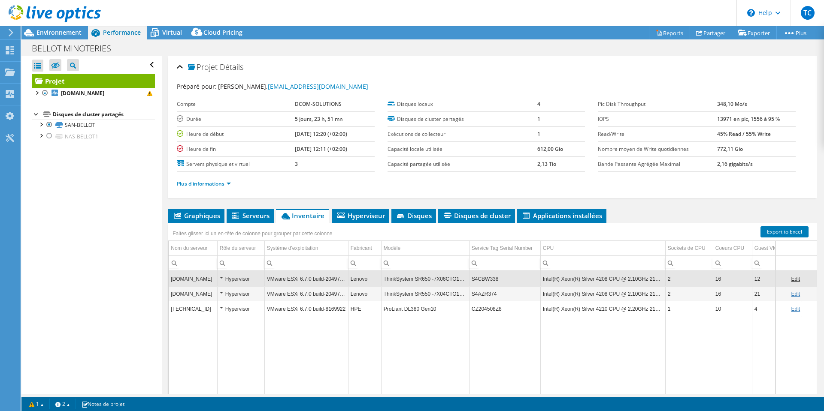
click at [463, 308] on td "ProLiant DL380 Gen10" at bounding box center [425, 309] width 88 height 15
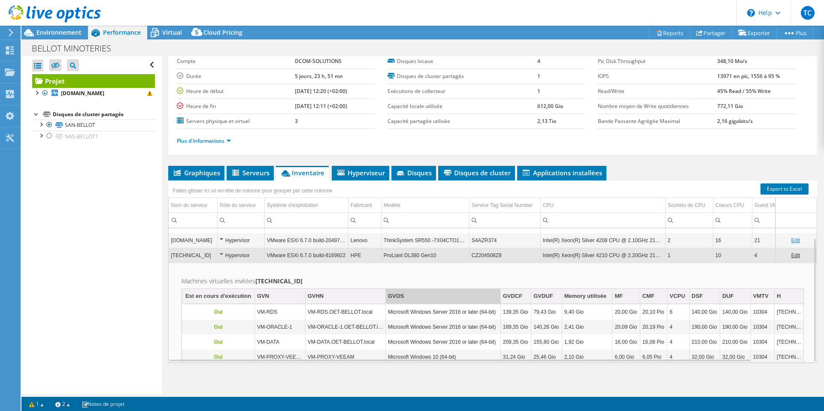
scroll to position [44, 0]
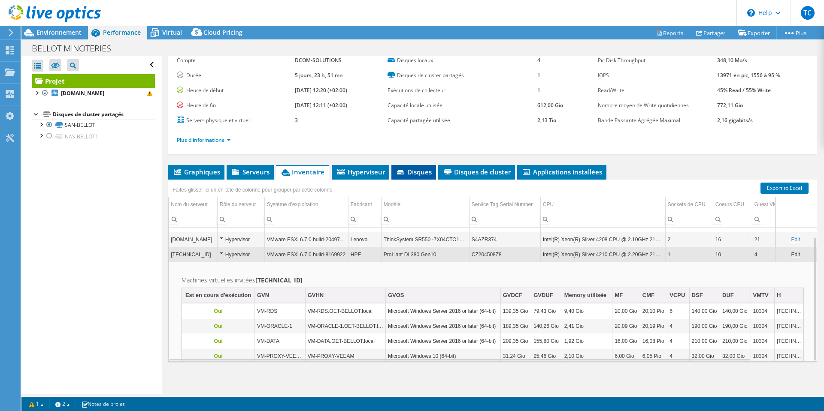
click at [410, 168] on span "Disques" at bounding box center [414, 172] width 36 height 9
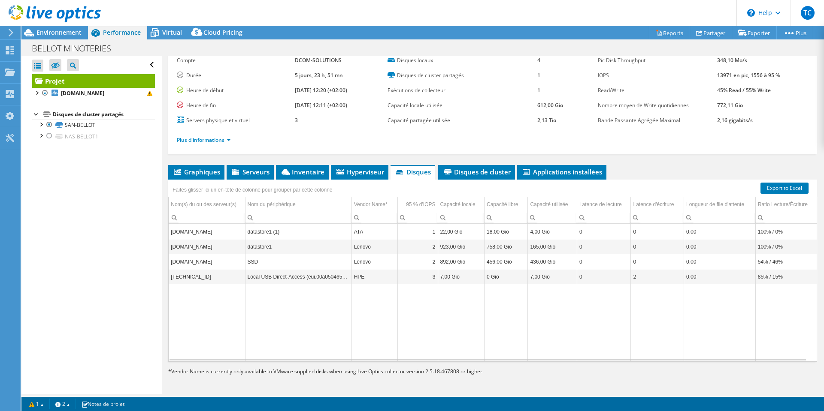
click at [457, 161] on div "Projet Détails Préparé pour: Teddy CHEREAU, tchereau@dcom-solutions.fr Compte D…" at bounding box center [493, 203] width 662 height 382
click at [460, 168] on span "Disques de cluster" at bounding box center [476, 172] width 68 height 9
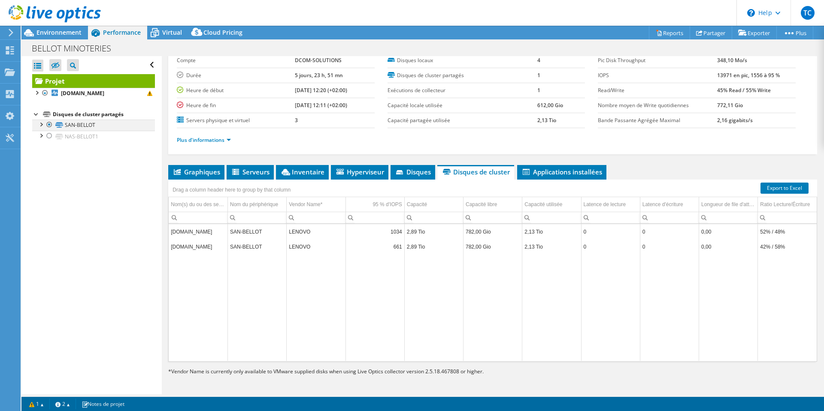
click at [42, 122] on div at bounding box center [40, 124] width 9 height 9
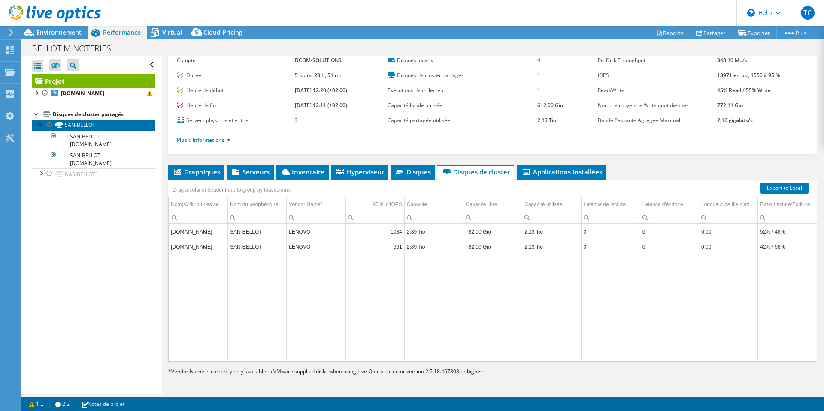
click at [82, 124] on link "SAN-BELLOT" at bounding box center [93, 125] width 123 height 11
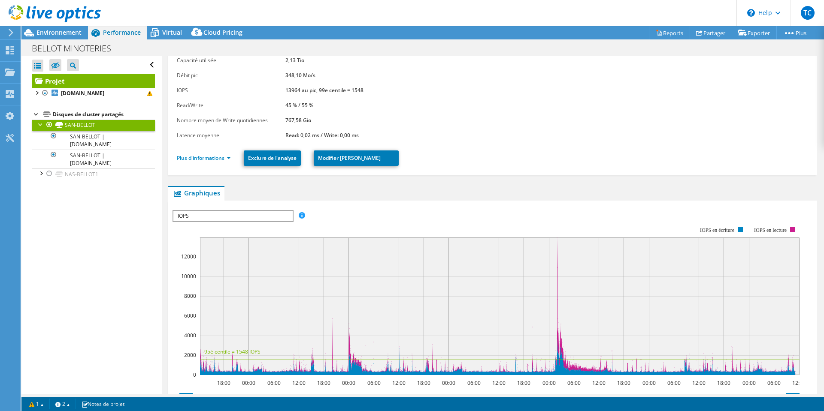
scroll to position [0, 0]
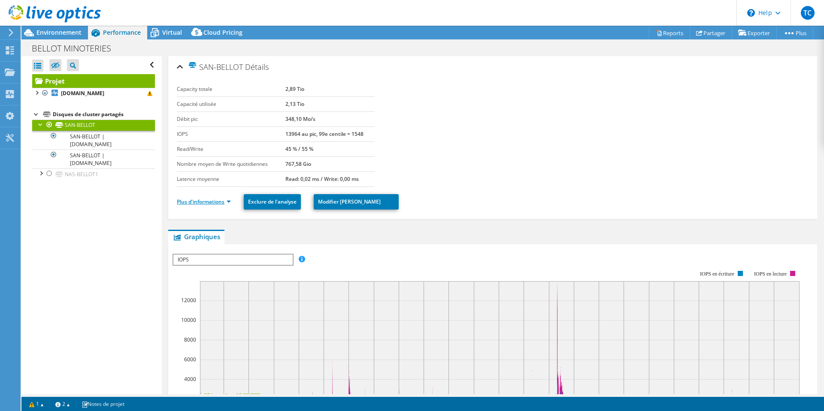
click at [217, 199] on link "Plus d'informations" at bounding box center [204, 201] width 54 height 7
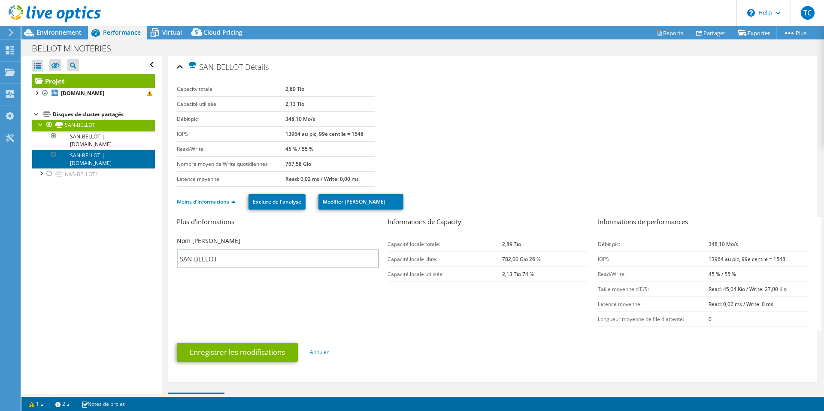
click at [86, 168] on link "SAN-BELLOT | [DOMAIN_NAME]" at bounding box center [93, 159] width 123 height 19
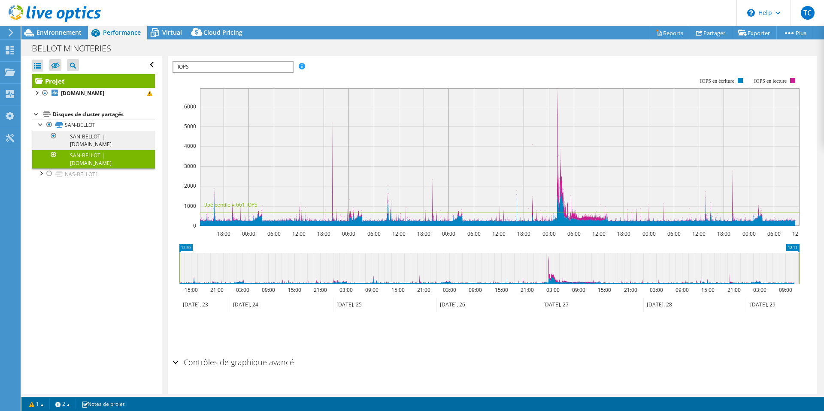
scroll to position [181, 0]
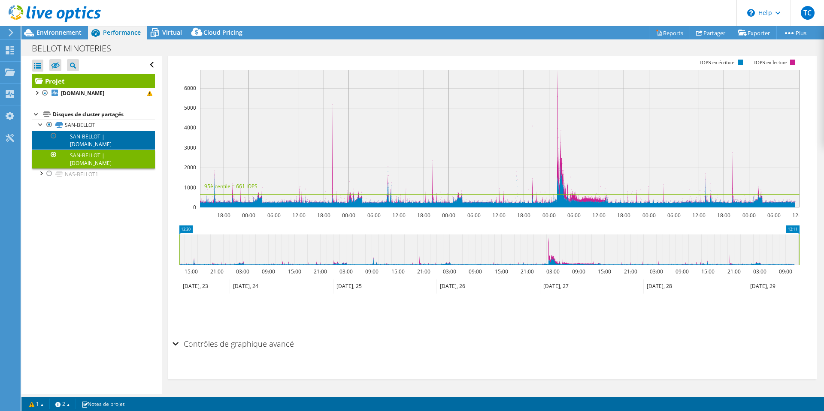
click at [94, 142] on link "SAN-BELLOT | [DOMAIN_NAME]" at bounding box center [93, 140] width 123 height 19
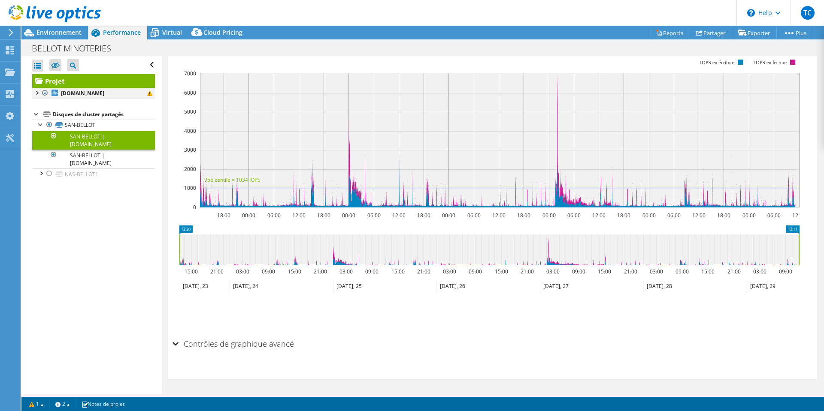
click at [39, 93] on div at bounding box center [36, 92] width 9 height 9
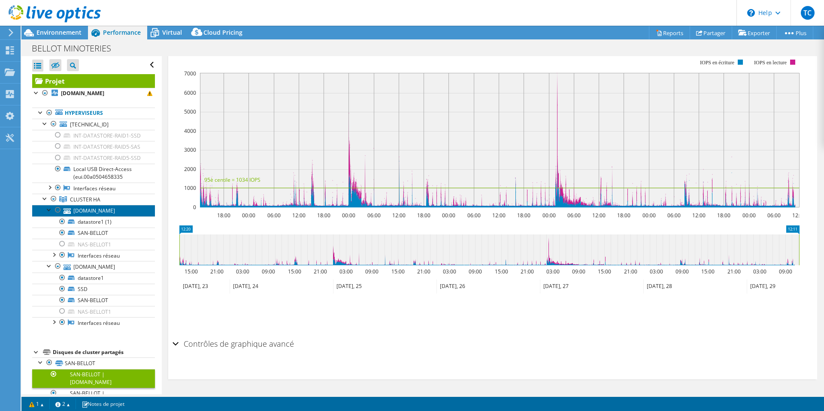
click at [100, 216] on link "[DOMAIN_NAME]" at bounding box center [93, 210] width 123 height 11
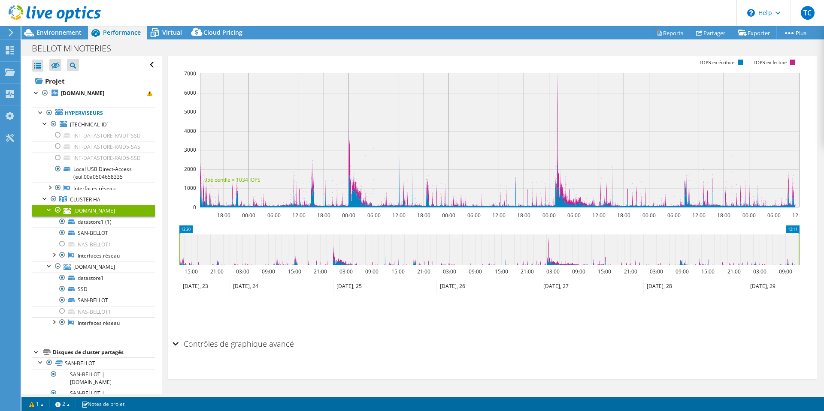
scroll to position [0, 0]
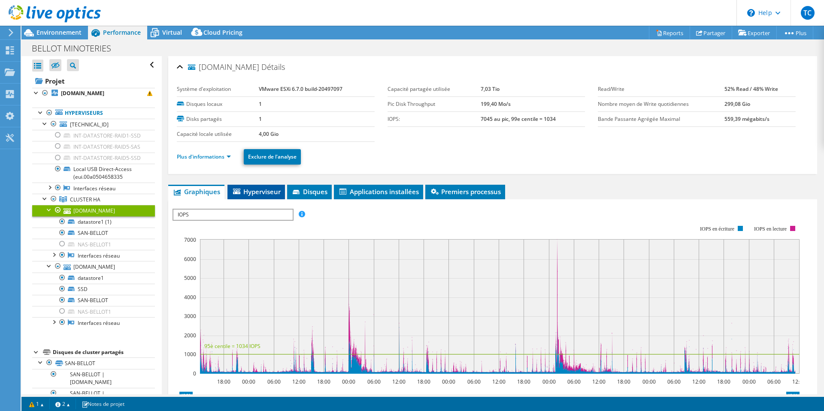
click at [252, 188] on span "Hyperviseur" at bounding box center [256, 191] width 49 height 9
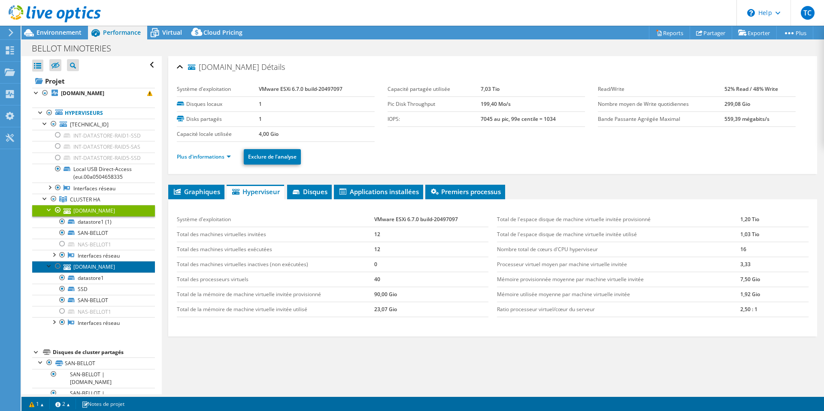
click at [84, 272] on link "[DOMAIN_NAME]" at bounding box center [93, 266] width 123 height 11
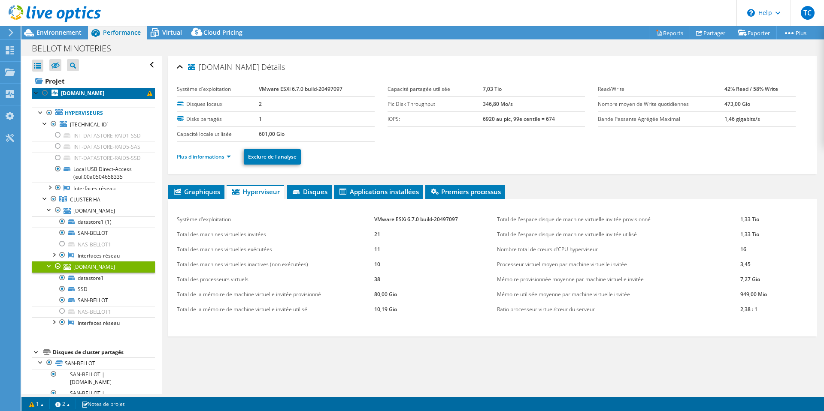
click at [72, 92] on b "[DOMAIN_NAME]" at bounding box center [82, 93] width 43 height 7
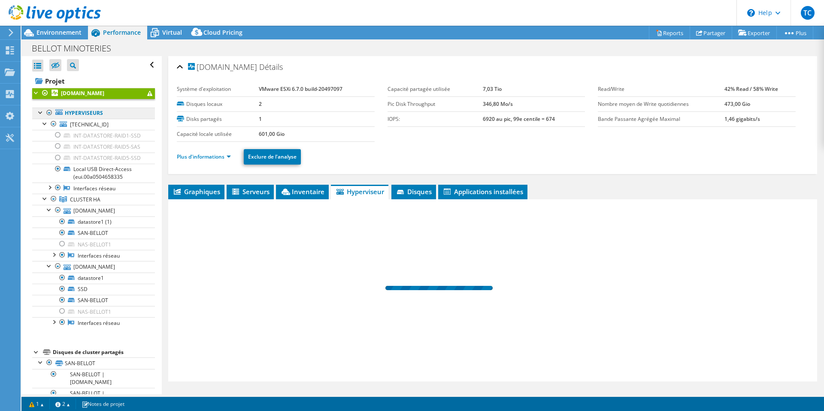
click at [73, 114] on link "Hyperviseurs" at bounding box center [93, 113] width 123 height 11
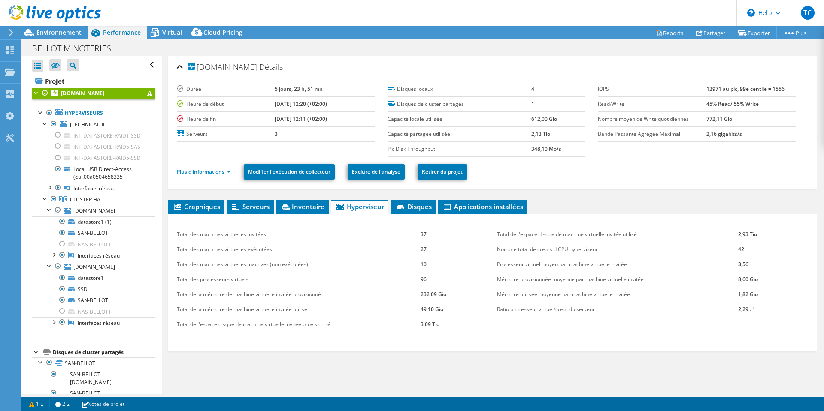
click at [73, 96] on b "[DOMAIN_NAME]" at bounding box center [82, 93] width 43 height 7
click at [65, 32] on span "Environnement" at bounding box center [58, 32] width 45 height 8
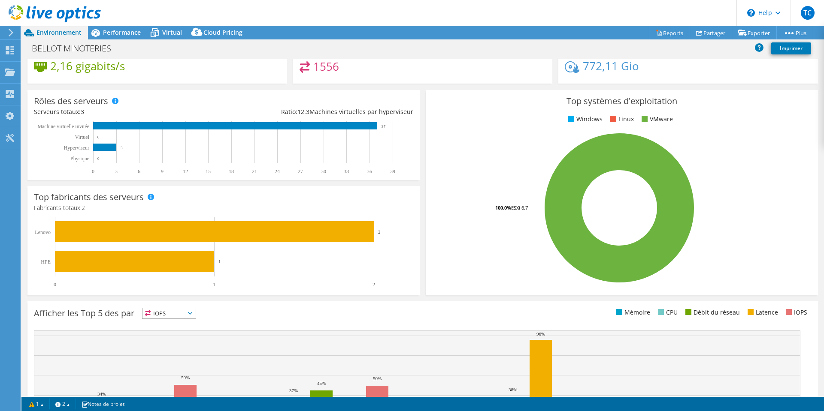
scroll to position [161, 0]
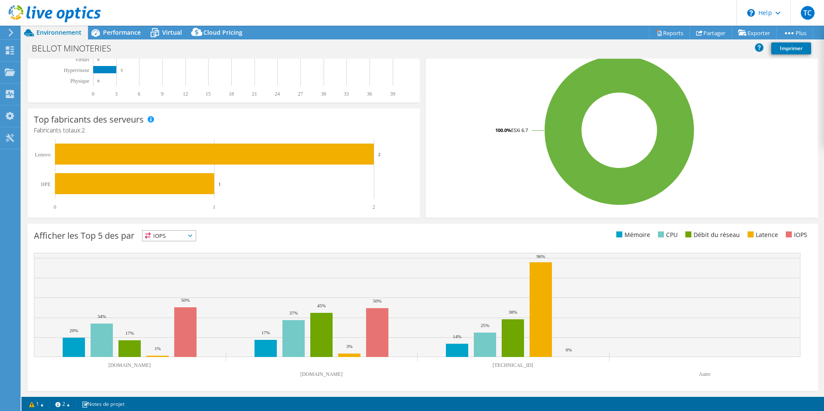
click at [42, 153] on text "Lenovo" at bounding box center [43, 155] width 16 height 6
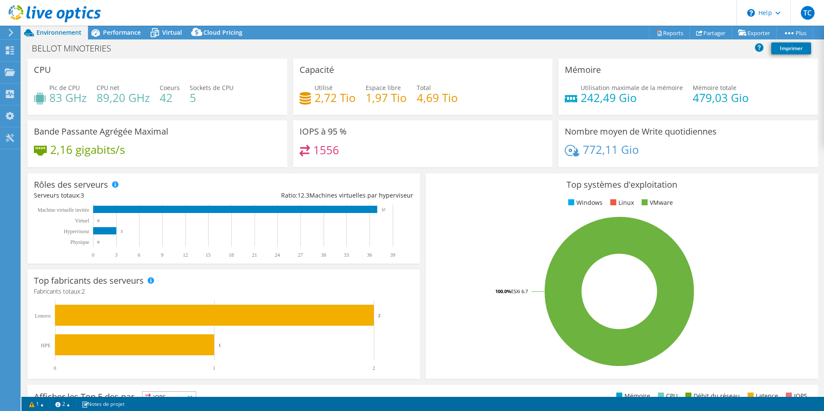
drag, startPoint x: 99, startPoint y: 98, endPoint x: 85, endPoint y: 43, distance: 56.6
click at [99, 98] on h4 "89,20 GHz" at bounding box center [123, 97] width 53 height 9
click at [114, 39] on div "BELLOT MINOTERIES Imprimer" at bounding box center [422, 48] width 802 height 19
click at [114, 36] on span "Performance" at bounding box center [122, 32] width 38 height 8
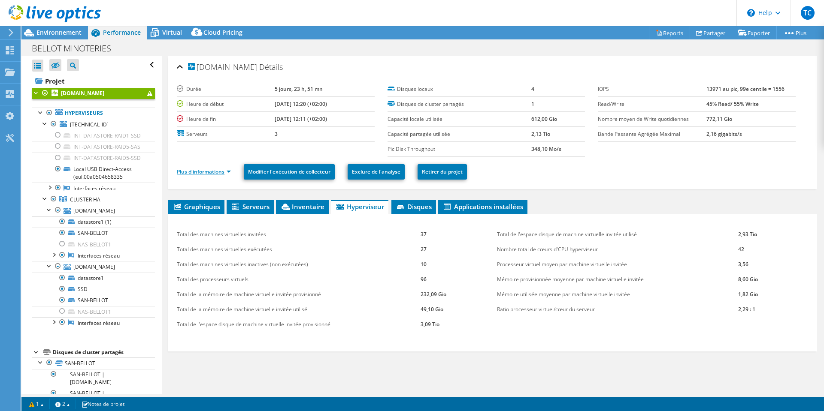
click at [212, 171] on link "Plus d'informations" at bounding box center [204, 171] width 54 height 7
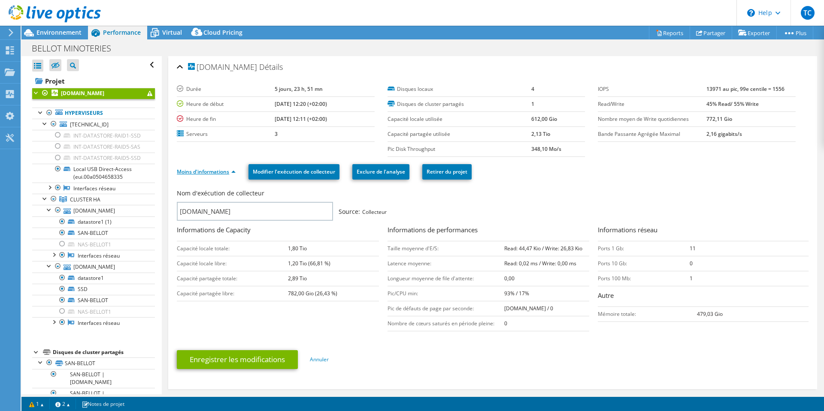
click at [213, 168] on link "Moins d'informations" at bounding box center [206, 171] width 59 height 7
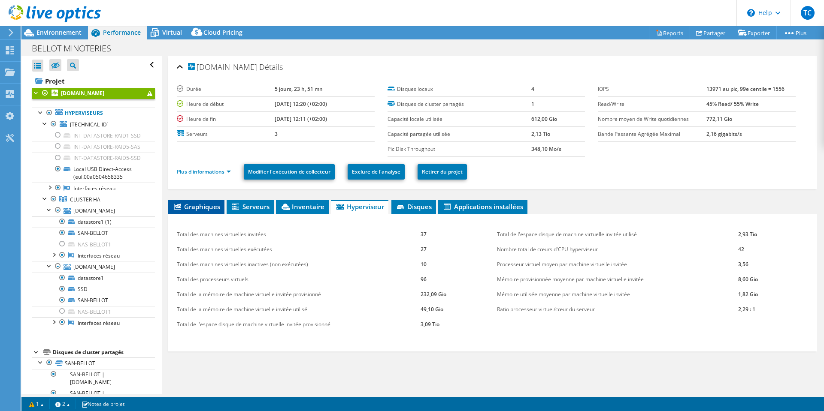
click at [210, 206] on span "Graphiques" at bounding box center [196, 207] width 48 height 9
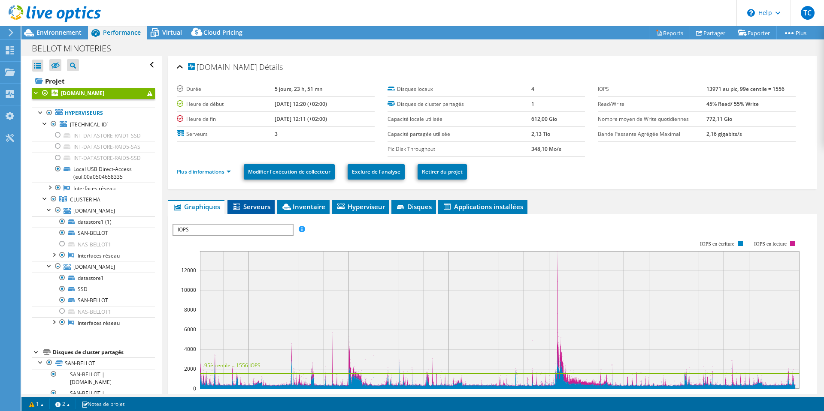
click at [254, 203] on span "Serveurs" at bounding box center [251, 207] width 39 height 9
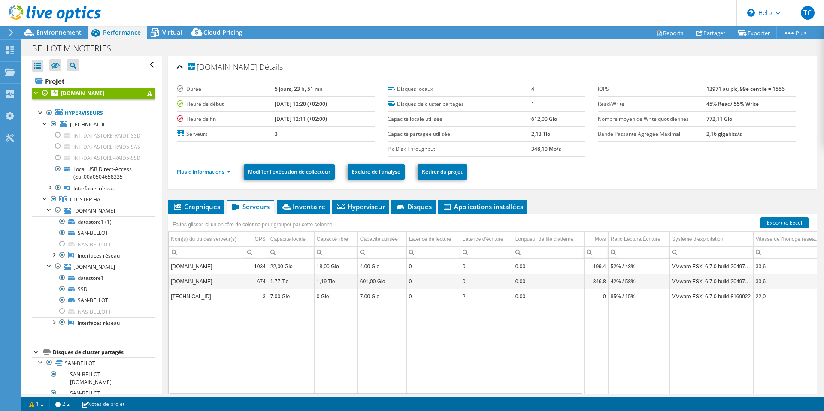
scroll to position [35, 0]
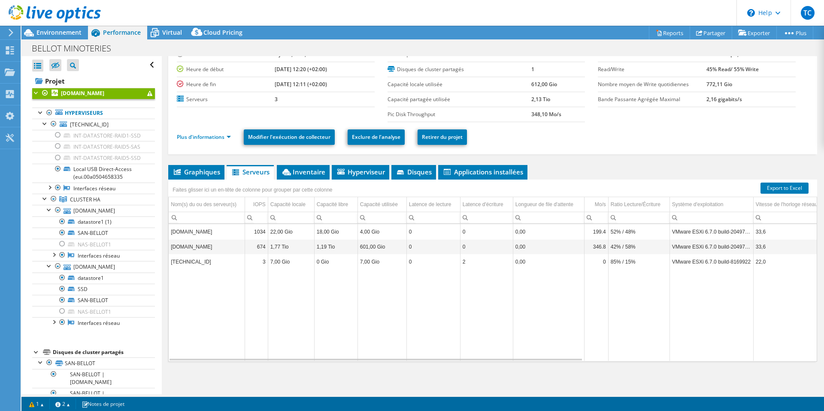
click at [181, 244] on td "[DOMAIN_NAME]" at bounding box center [207, 246] width 76 height 15
click at [184, 247] on td "[DOMAIN_NAME]" at bounding box center [207, 246] width 76 height 15
click at [192, 230] on td "[DOMAIN_NAME]" at bounding box center [207, 231] width 76 height 15
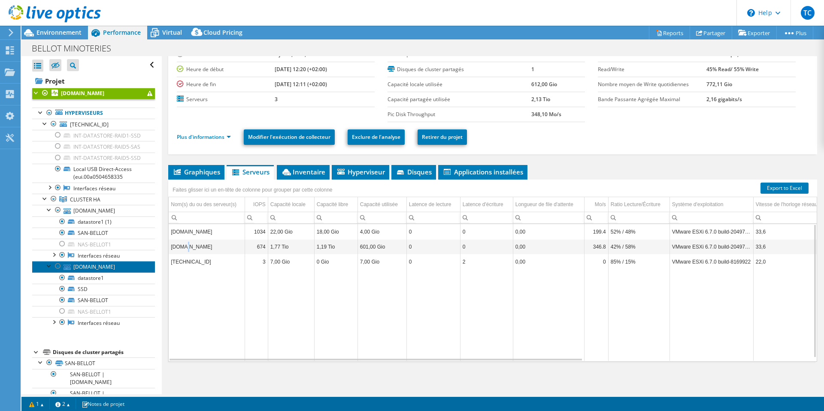
click at [97, 272] on link "[DOMAIN_NAME]" at bounding box center [93, 266] width 123 height 11
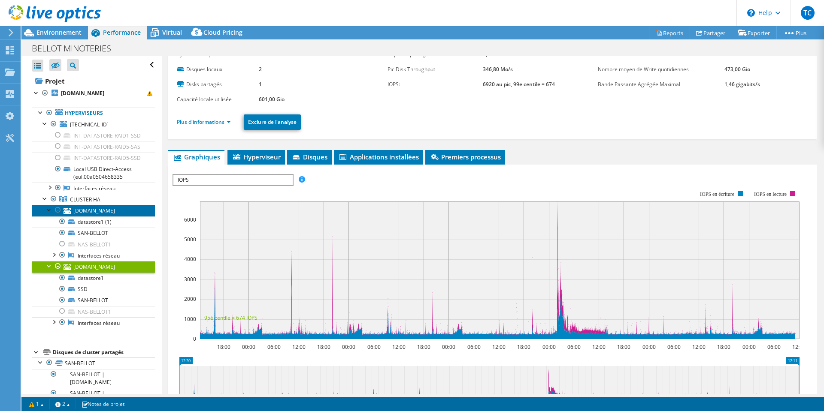
click at [92, 216] on link "[DOMAIN_NAME]" at bounding box center [93, 210] width 123 height 11
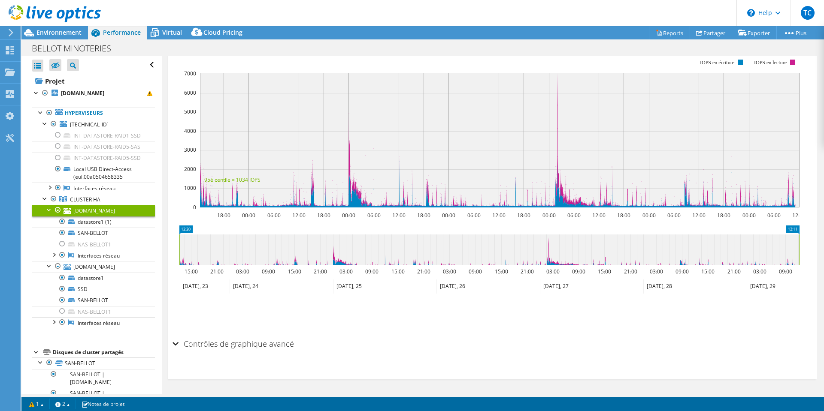
scroll to position [0, 0]
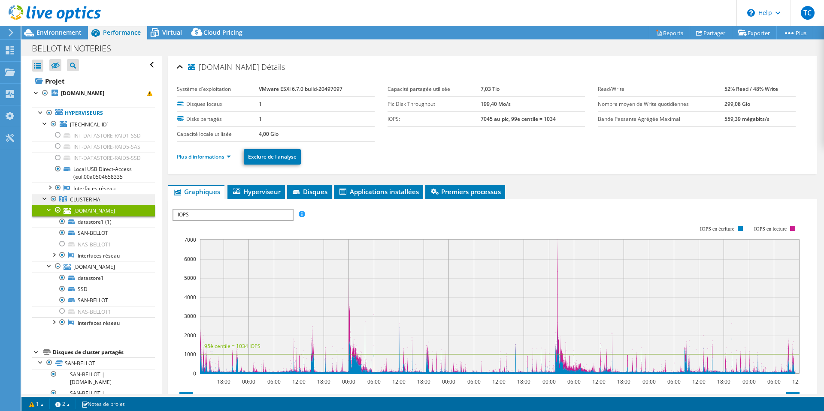
click at [88, 203] on span "CLUSTER HA" at bounding box center [85, 199] width 30 height 7
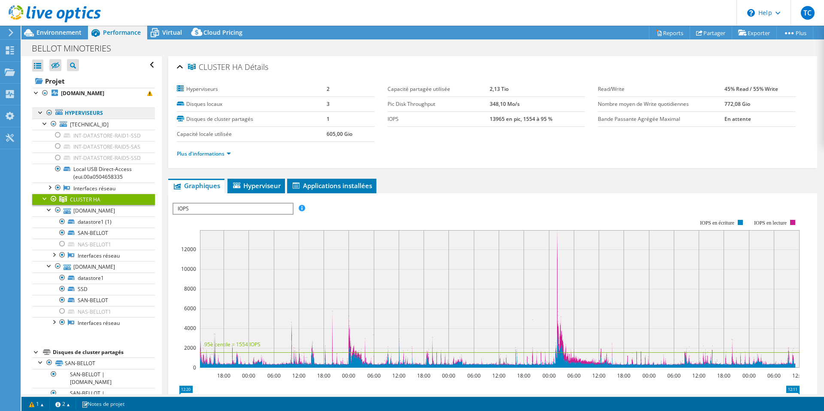
click at [79, 111] on link "Hyperviseurs" at bounding box center [93, 113] width 123 height 11
click at [79, 116] on link "Hyperviseurs" at bounding box center [93, 113] width 123 height 11
click at [81, 216] on link "[DOMAIN_NAME]" at bounding box center [93, 210] width 123 height 11
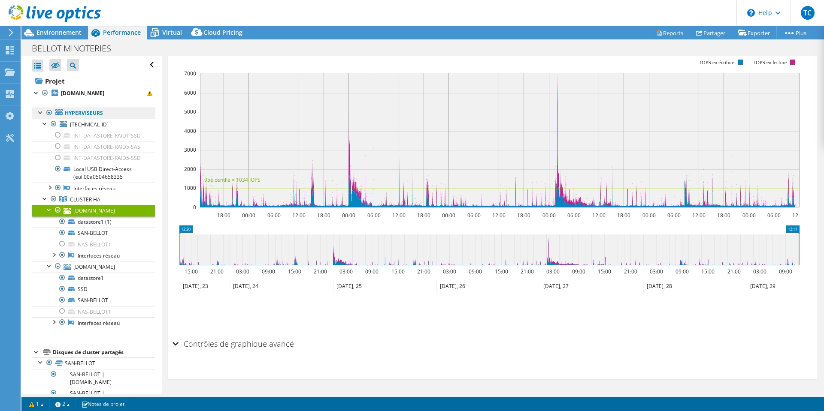
click at [78, 115] on link "Hyperviseurs" at bounding box center [93, 113] width 123 height 11
click at [42, 112] on div at bounding box center [40, 112] width 9 height 9
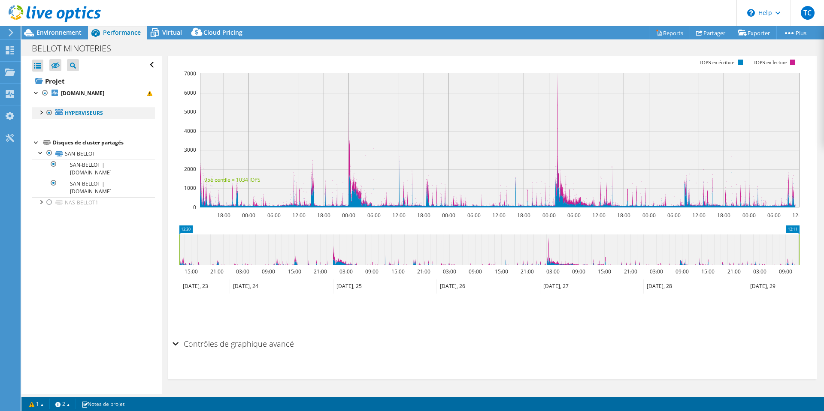
click at [45, 112] on div at bounding box center [40, 112] width 9 height 9
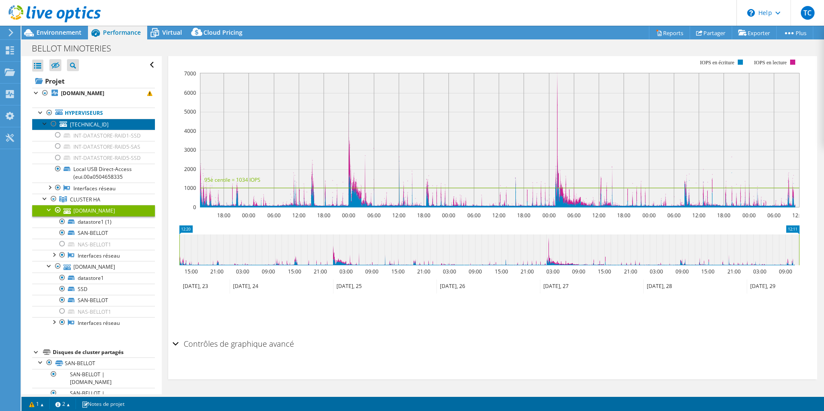
click at [66, 124] on icon at bounding box center [63, 124] width 7 height 6
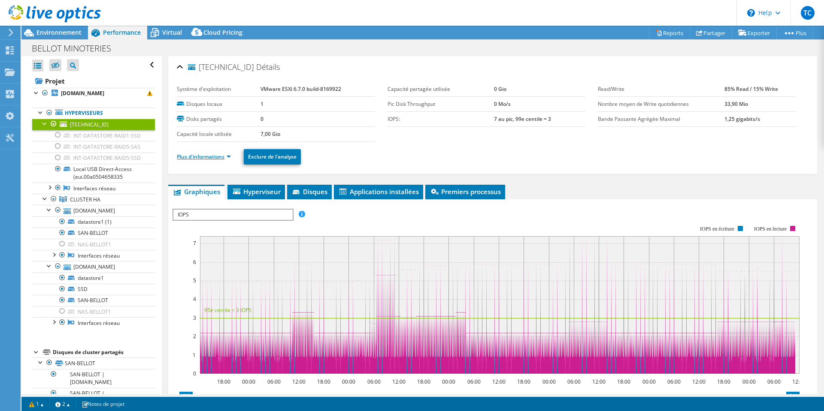
click at [210, 157] on link "Plus d'informations" at bounding box center [204, 156] width 54 height 7
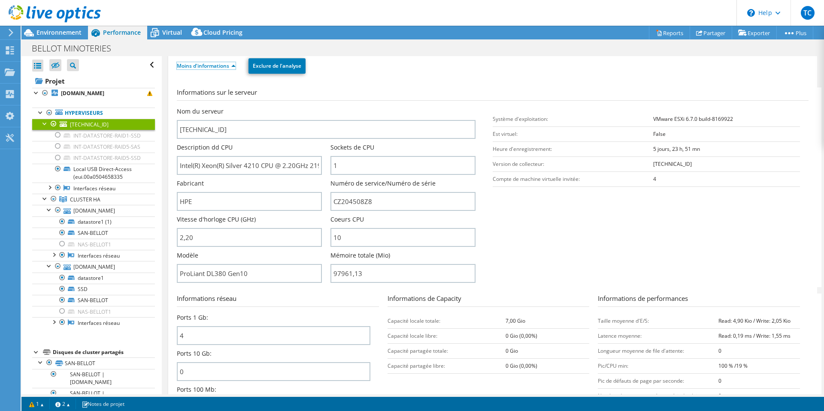
scroll to position [129, 0]
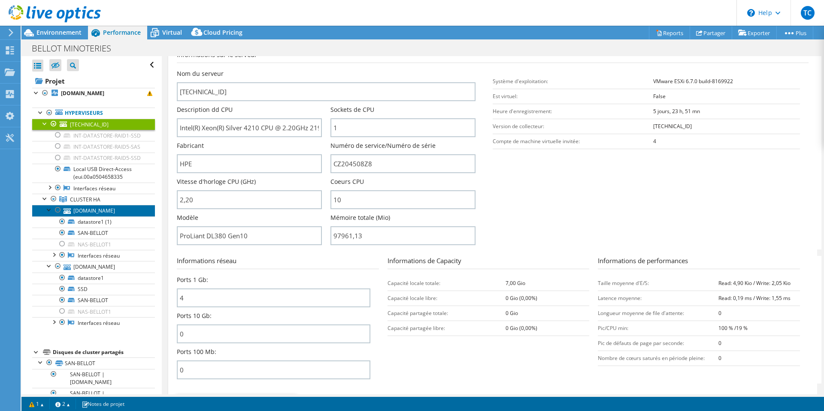
click at [86, 216] on link "[DOMAIN_NAME]" at bounding box center [93, 210] width 123 height 11
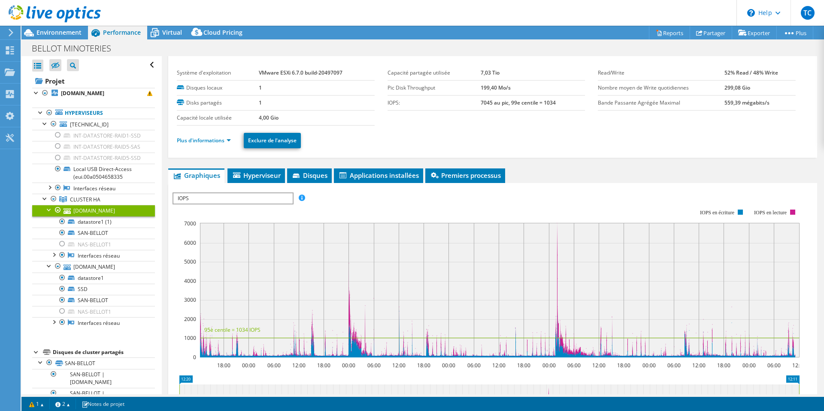
scroll to position [0, 0]
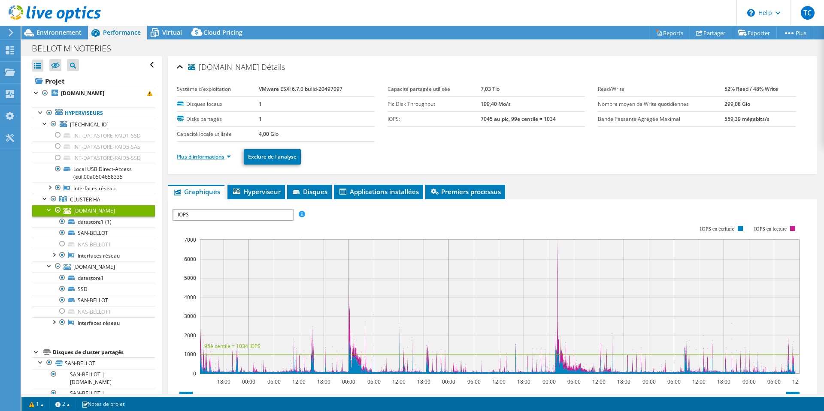
click at [201, 155] on link "Plus d'informations" at bounding box center [204, 156] width 54 height 7
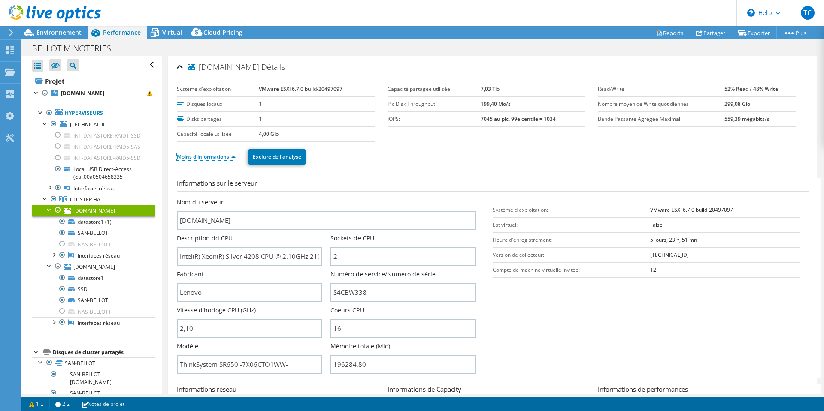
scroll to position [43, 0]
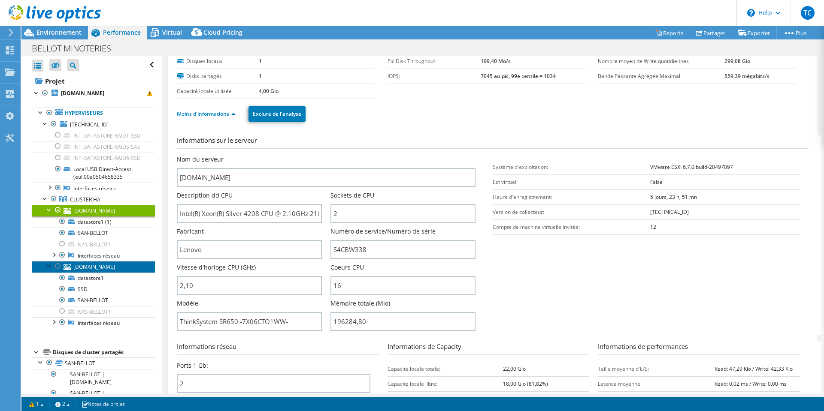
click at [96, 272] on link "[DOMAIN_NAME]" at bounding box center [93, 266] width 123 height 11
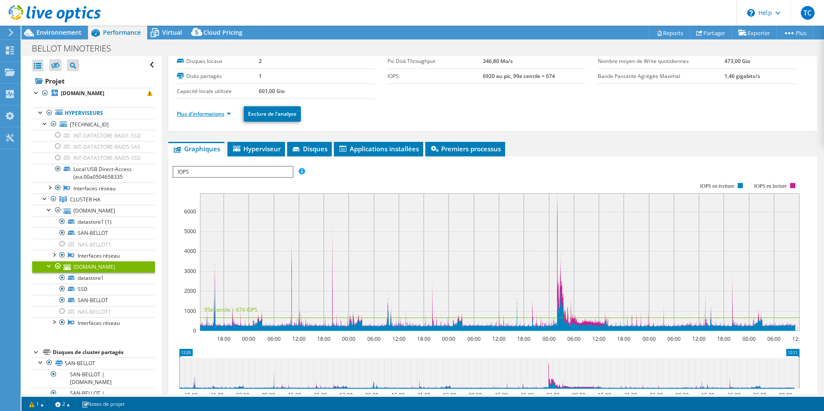
click at [202, 112] on link "Plus d'informations" at bounding box center [204, 113] width 54 height 7
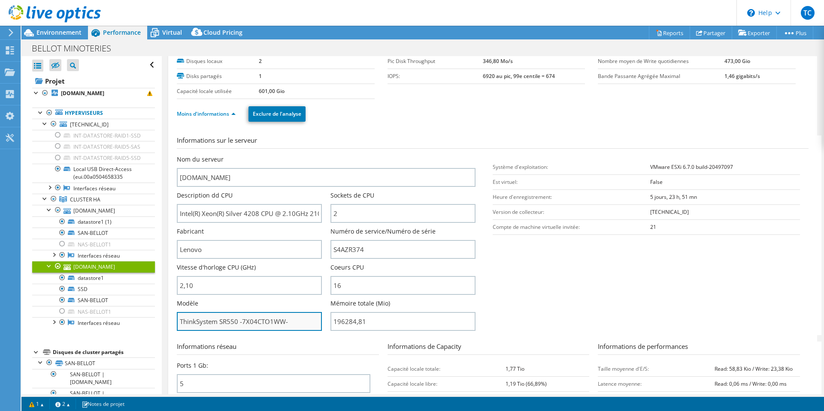
drag, startPoint x: 237, startPoint y: 324, endPoint x: 219, endPoint y: 324, distance: 17.6
click at [219, 324] on input "ThinkSystem SR550 -7X04CTO1WW-" at bounding box center [249, 321] width 145 height 19
click at [224, 322] on input "ThinkSystem SR550 -7X04CTO1WW-" at bounding box center [249, 321] width 145 height 19
click at [244, 322] on input "ThinkSystem SR550 -7X04CTO1WW-" at bounding box center [249, 321] width 145 height 19
drag, startPoint x: 238, startPoint y: 323, endPoint x: 171, endPoint y: 323, distance: 66.5
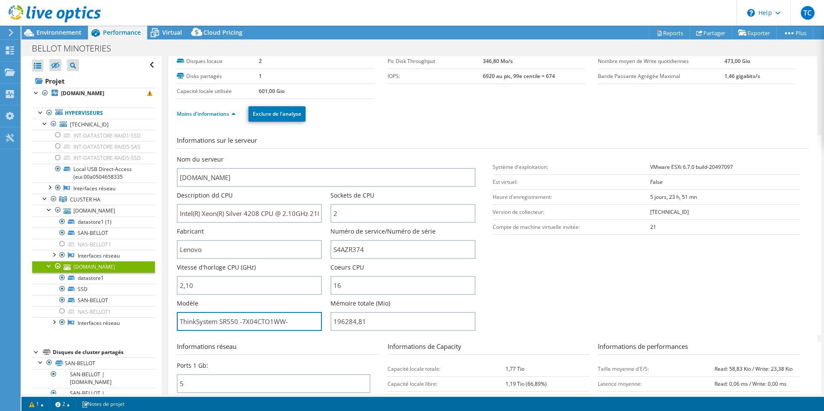
click at [171, 323] on div "esx01.sabellot.net Détails Système d'exploitation VMware ESXi 6.7.0 build-20497…" at bounding box center [492, 266] width 649 height 507
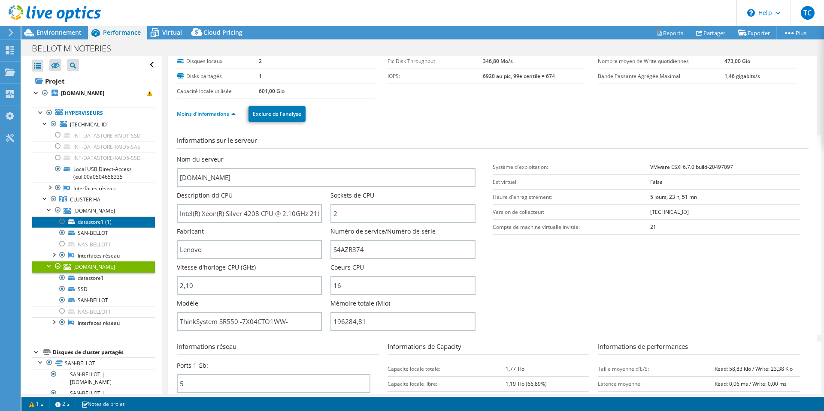
click at [93, 228] on link "datastore1 (1)" at bounding box center [93, 222] width 123 height 11
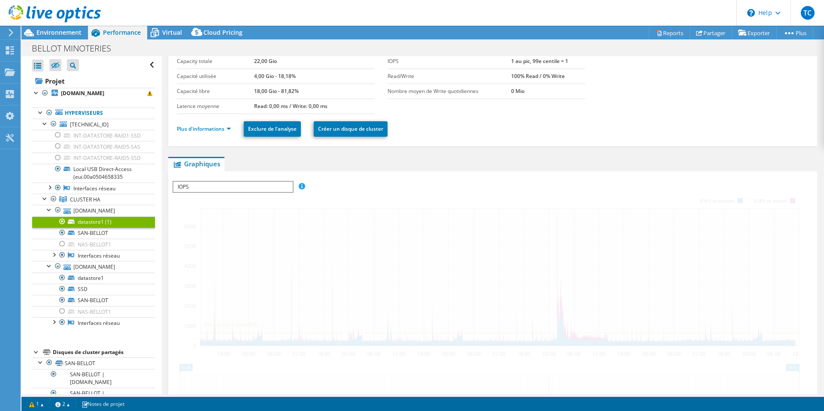
scroll to position [0, 0]
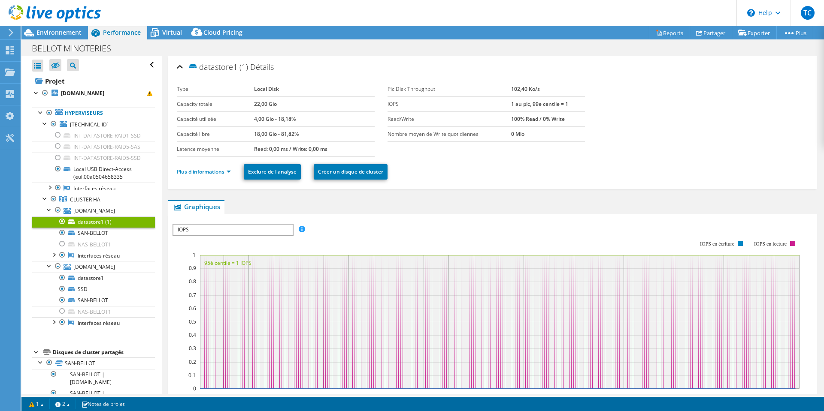
select select "EUFrankfurt"
select select "EUR"
click at [80, 216] on link "[DOMAIN_NAME]" at bounding box center [93, 210] width 123 height 11
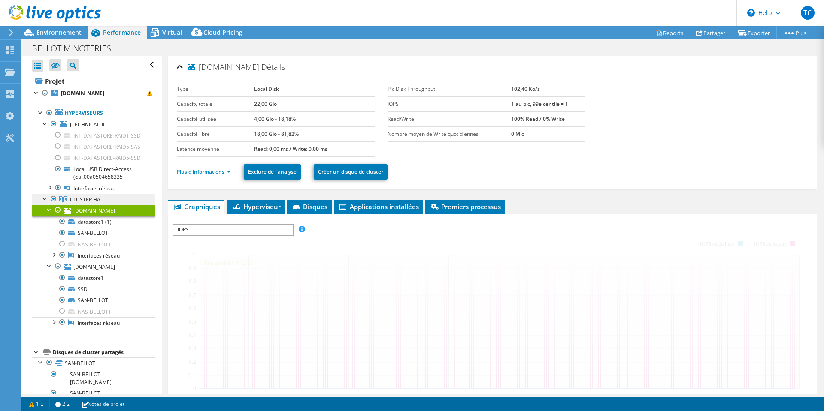
click at [83, 203] on span "CLUSTER HA" at bounding box center [85, 199] width 30 height 7
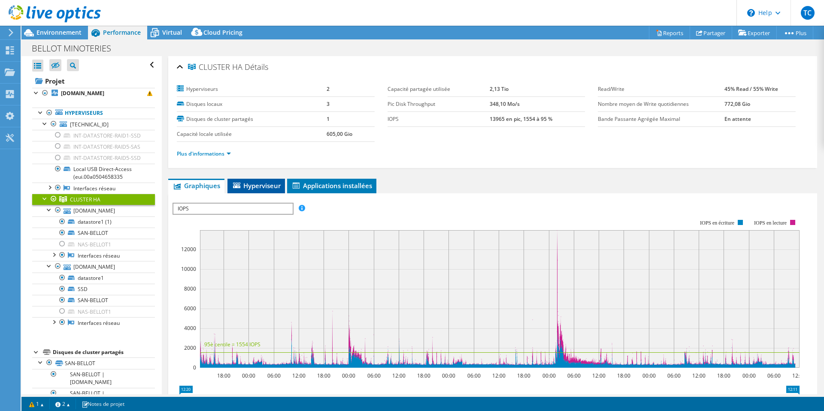
click at [236, 188] on icon at bounding box center [236, 186] width 7 height 6
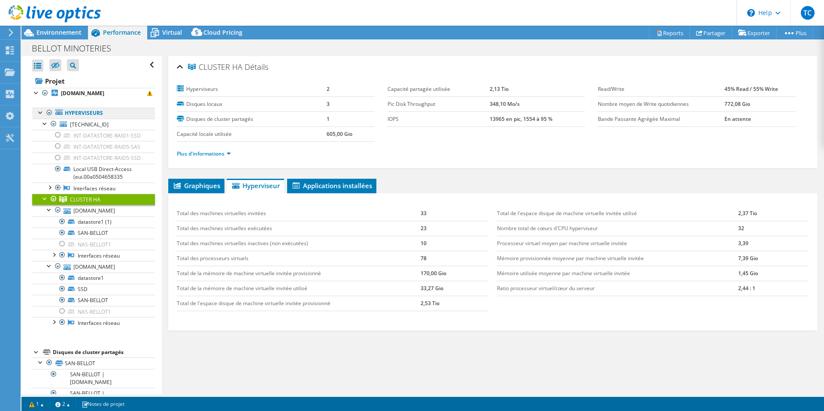
click at [83, 112] on link "Hyperviseurs" at bounding box center [93, 113] width 123 height 11
click at [87, 91] on b "[DOMAIN_NAME]" at bounding box center [82, 93] width 43 height 7
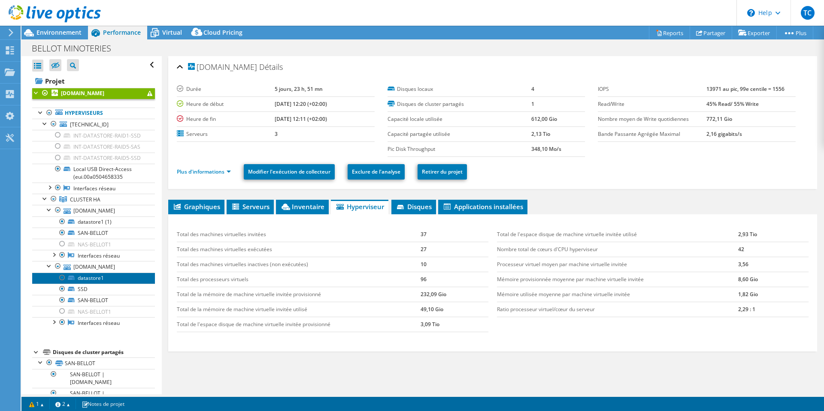
click at [87, 284] on link "datastore1" at bounding box center [93, 278] width 123 height 11
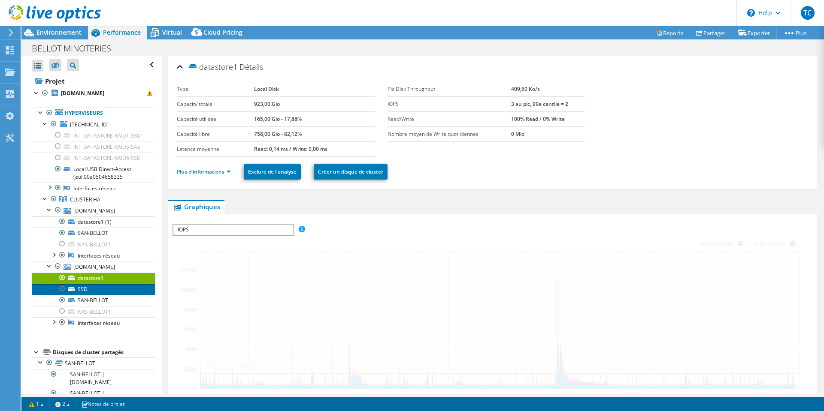
click at [81, 295] on link "SSD" at bounding box center [93, 289] width 123 height 11
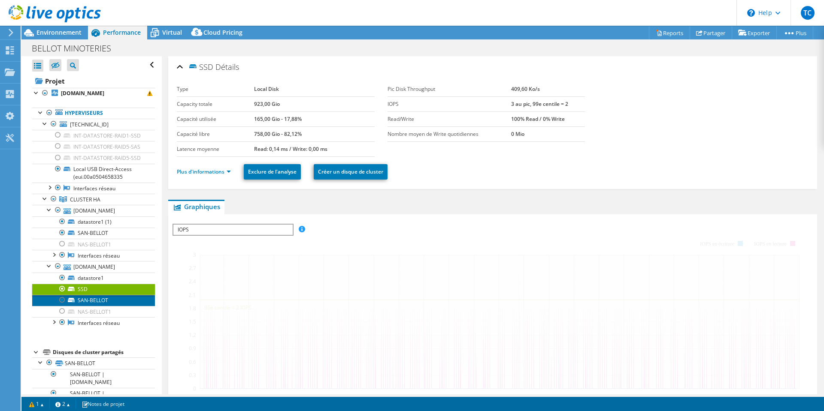
click at [86, 306] on link "SAN-BELLOT" at bounding box center [93, 300] width 123 height 11
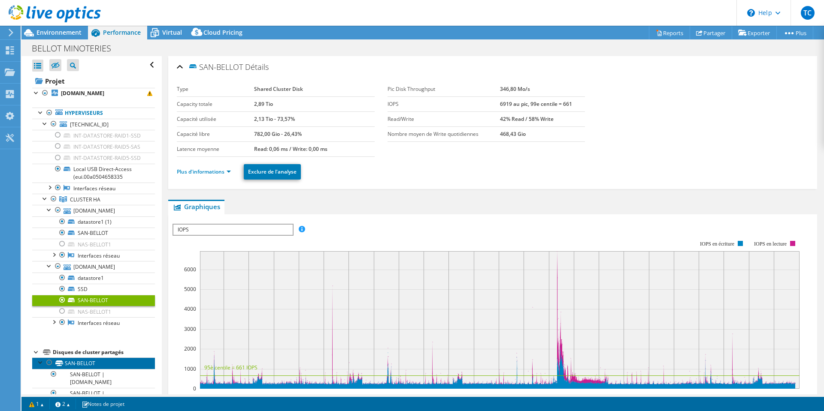
click at [76, 369] on link "SAN-BELLOT" at bounding box center [93, 363] width 123 height 11
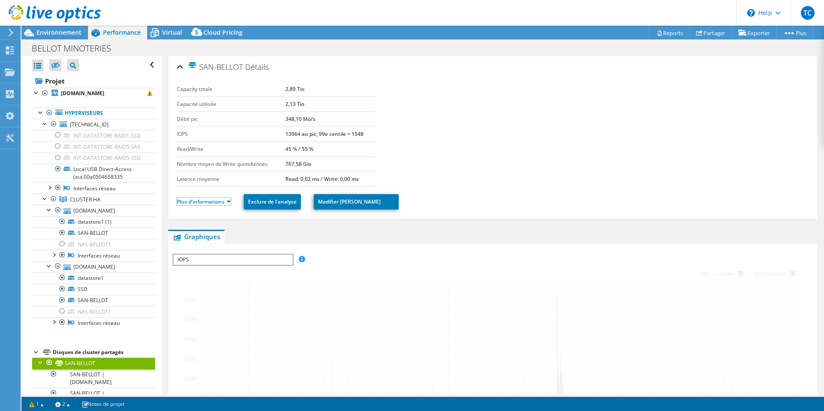
click at [205, 200] on link "Plus d'informations" at bounding box center [204, 201] width 54 height 7
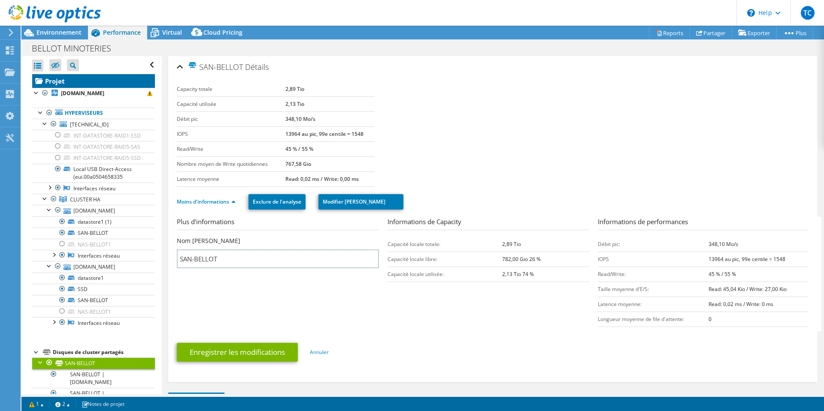
click at [55, 82] on link "Projet" at bounding box center [93, 81] width 123 height 14
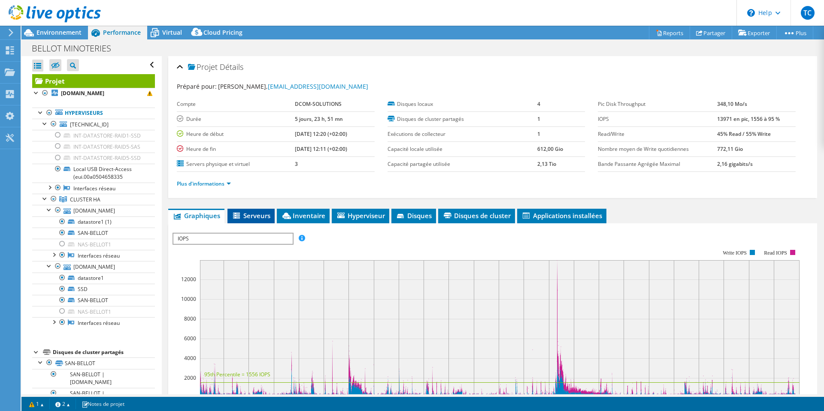
click at [260, 215] on span "Serveurs" at bounding box center [251, 216] width 39 height 9
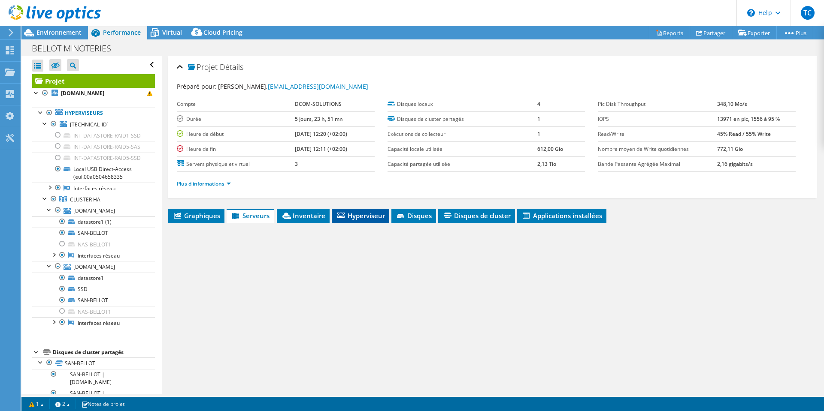
click at [354, 210] on li "Hyperviseur" at bounding box center [360, 216] width 57 height 15
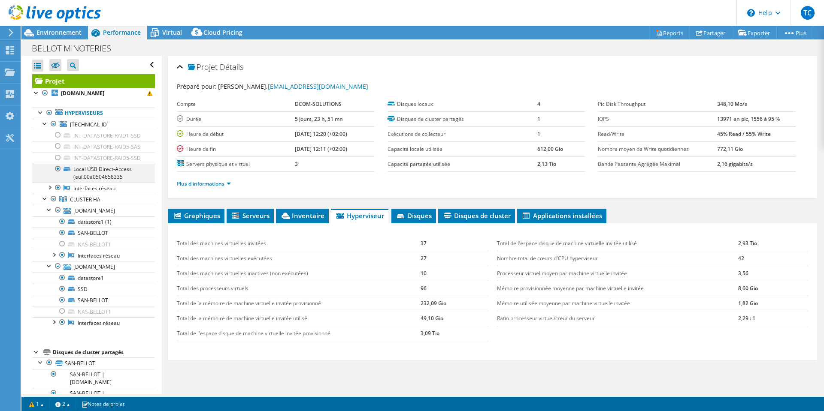
click at [60, 174] on div at bounding box center [58, 169] width 9 height 10
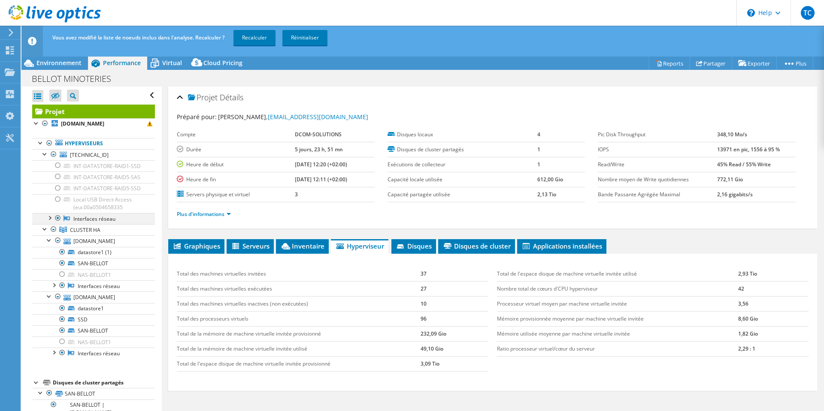
click at [58, 224] on div at bounding box center [58, 218] width 9 height 10
click at [49, 222] on div at bounding box center [49, 217] width 9 height 9
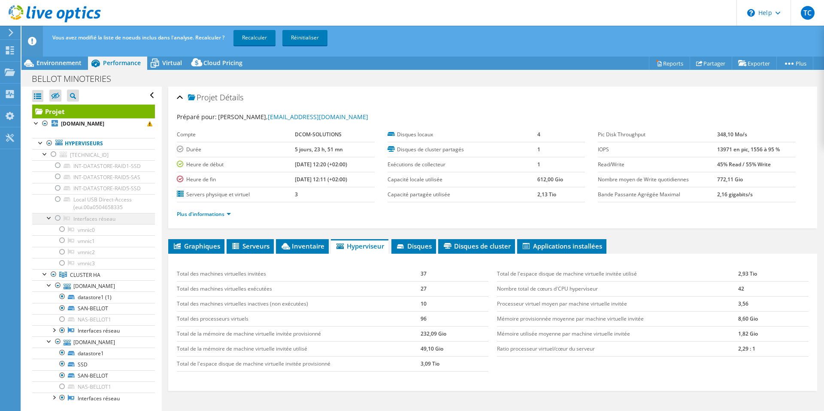
click at [49, 222] on div at bounding box center [49, 217] width 9 height 9
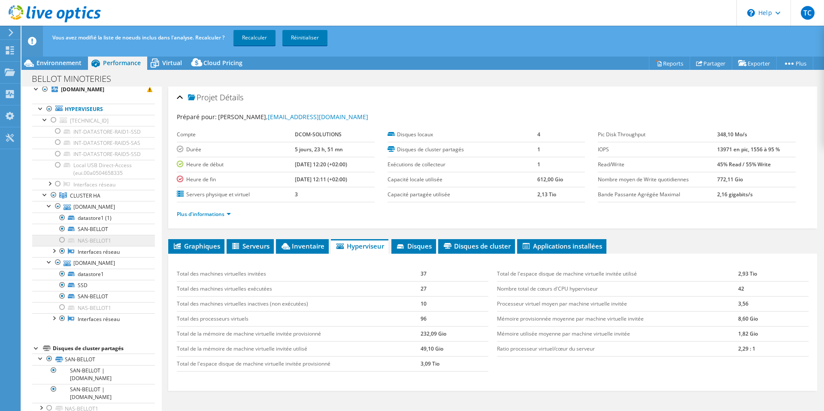
scroll to position [57, 0]
click at [61, 65] on span "Environnement" at bounding box center [58, 63] width 45 height 8
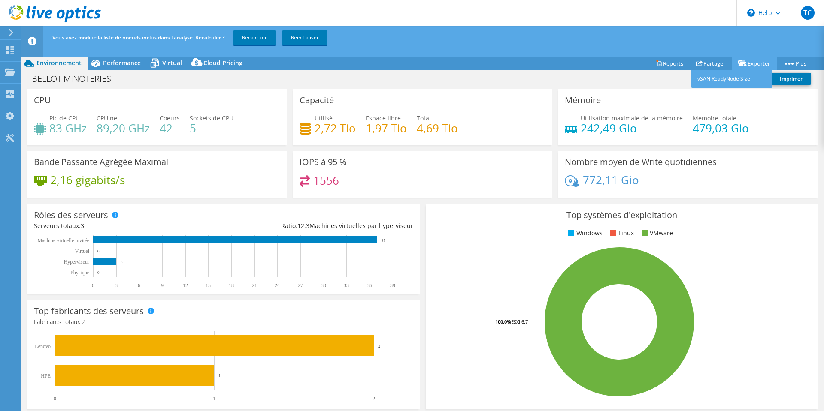
click at [763, 63] on link "Exporter" at bounding box center [754, 63] width 45 height 13
click at [245, 39] on link "Recalculer" at bounding box center [254, 37] width 42 height 15
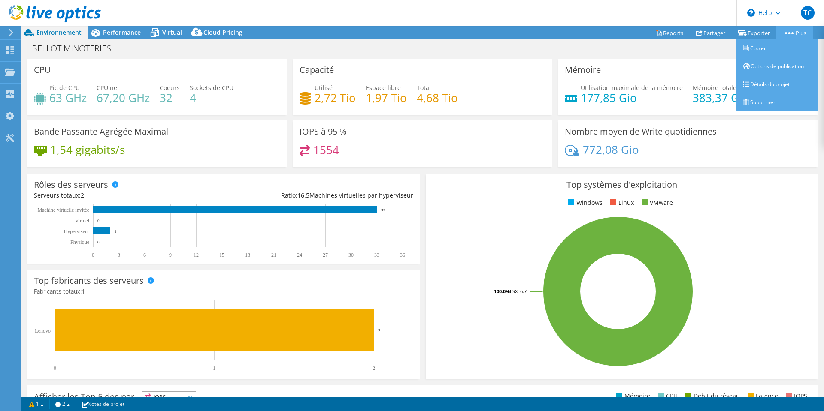
click at [790, 32] on icon at bounding box center [789, 33] width 9 height 2
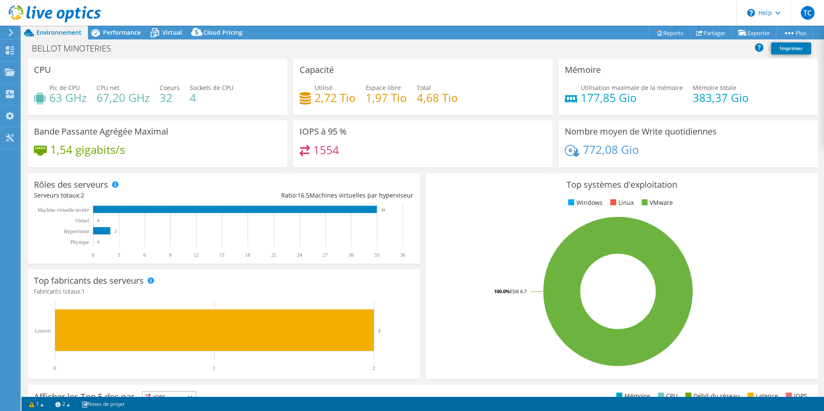
scroll to position [0, 0]
click at [632, 47] on div "BELLOT MINOTERIES Imprimer" at bounding box center [422, 48] width 802 height 16
click at [667, 34] on link "Reports" at bounding box center [669, 32] width 41 height 13
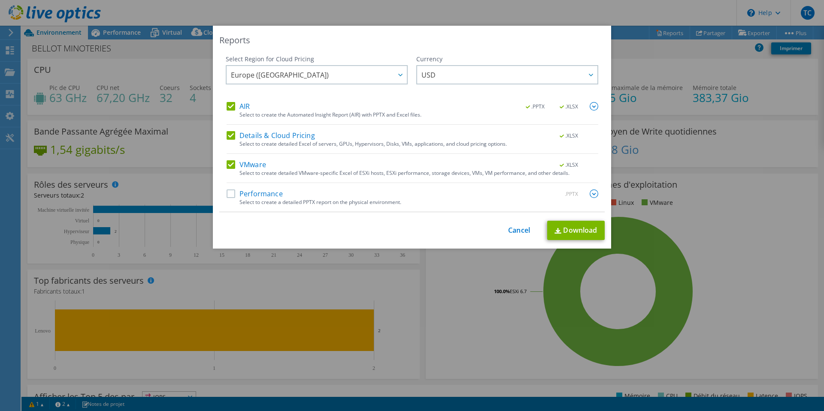
click at [227, 191] on label "Performance" at bounding box center [255, 194] width 56 height 9
click at [0, 0] on input "Performance" at bounding box center [0, 0] width 0 height 0
click at [227, 162] on label "VMware" at bounding box center [246, 164] width 39 height 9
click at [0, 0] on input "VMware" at bounding box center [0, 0] width 0 height 0
click at [227, 133] on label "Details & Cloud Pricing" at bounding box center [271, 135] width 88 height 9
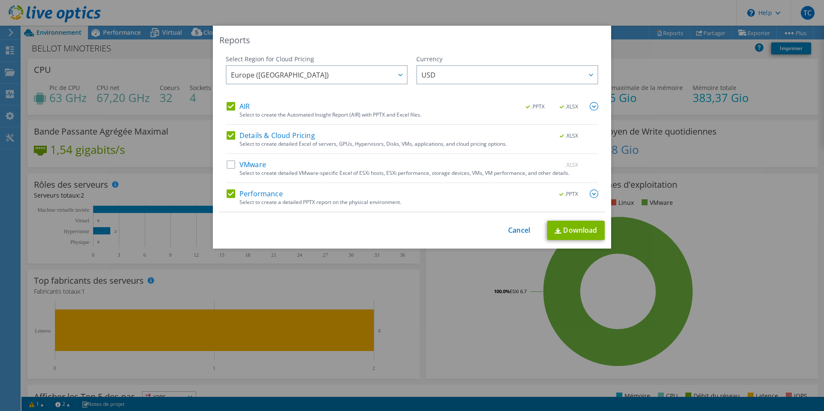
click at [0, 0] on input "Details & Cloud Pricing" at bounding box center [0, 0] width 0 height 0
click at [565, 232] on link "Download" at bounding box center [575, 230] width 57 height 19
click at [561, 42] on div "Reports" at bounding box center [411, 40] width 385 height 12
click at [517, 220] on div "Reports Select Region for Cloud Pricing Asia Pacific ([GEOGRAPHIC_DATA]) [GEOGR…" at bounding box center [412, 137] width 398 height 223
click at [516, 227] on link "Cancel" at bounding box center [519, 231] width 22 height 8
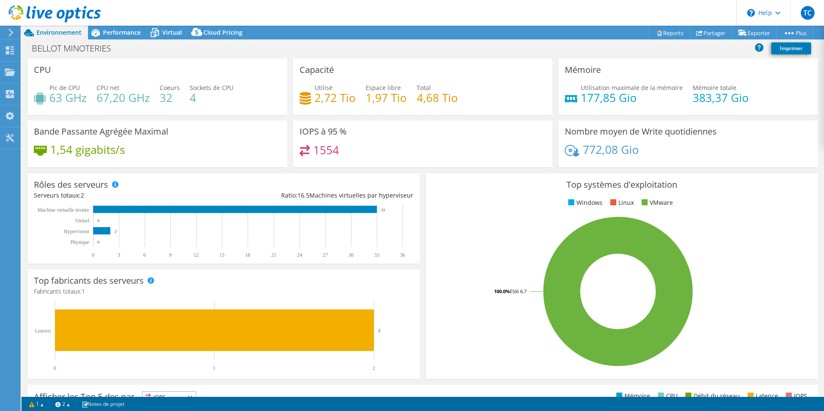
click at [64, 24] on div at bounding box center [50, 14] width 101 height 29
click at [124, 26] on div "Performance" at bounding box center [117, 33] width 59 height 14
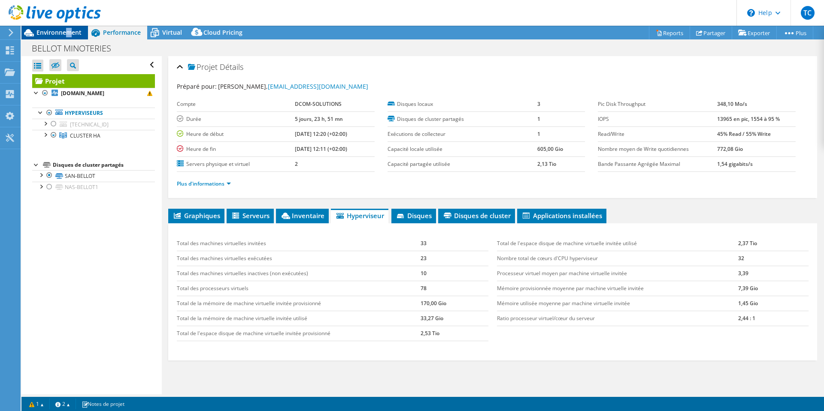
click at [69, 30] on span "Environnement" at bounding box center [58, 32] width 45 height 8
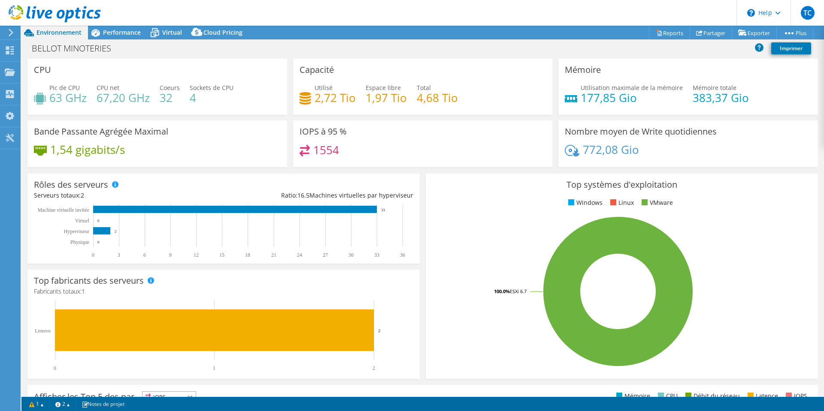
click at [61, 98] on h4 "63 GHz" at bounding box center [67, 97] width 37 height 9
click at [121, 32] on span "Performance" at bounding box center [122, 32] width 38 height 8
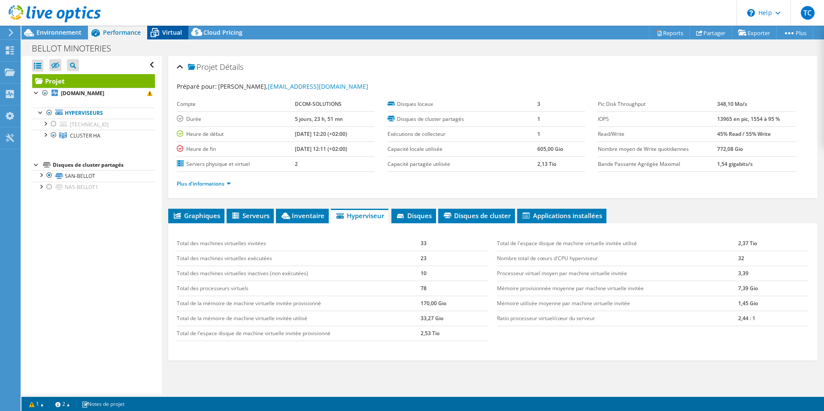
click at [169, 30] on span "Virtual" at bounding box center [172, 32] width 20 height 8
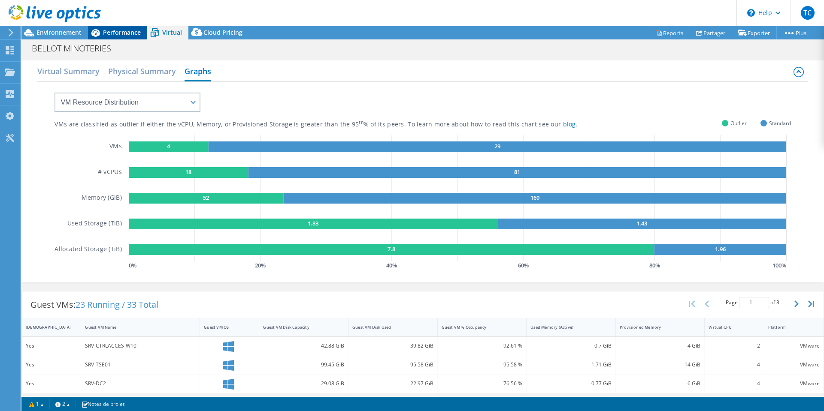
click at [105, 34] on span "Performance" at bounding box center [122, 32] width 38 height 8
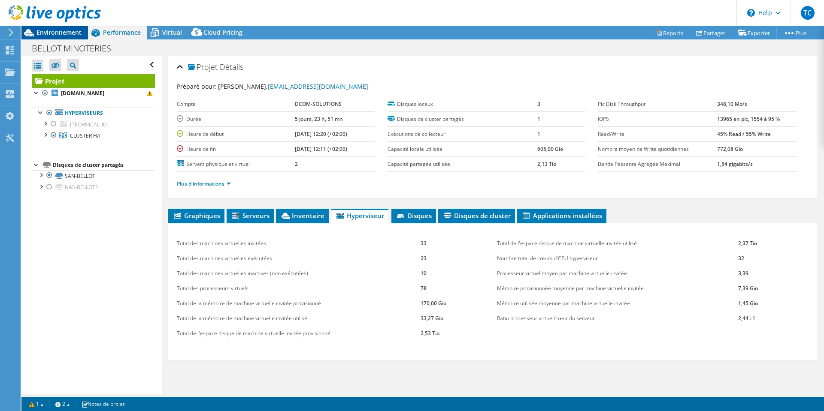
click at [53, 32] on span "Environnement" at bounding box center [58, 32] width 45 height 8
